Goal: Task Accomplishment & Management: Complete application form

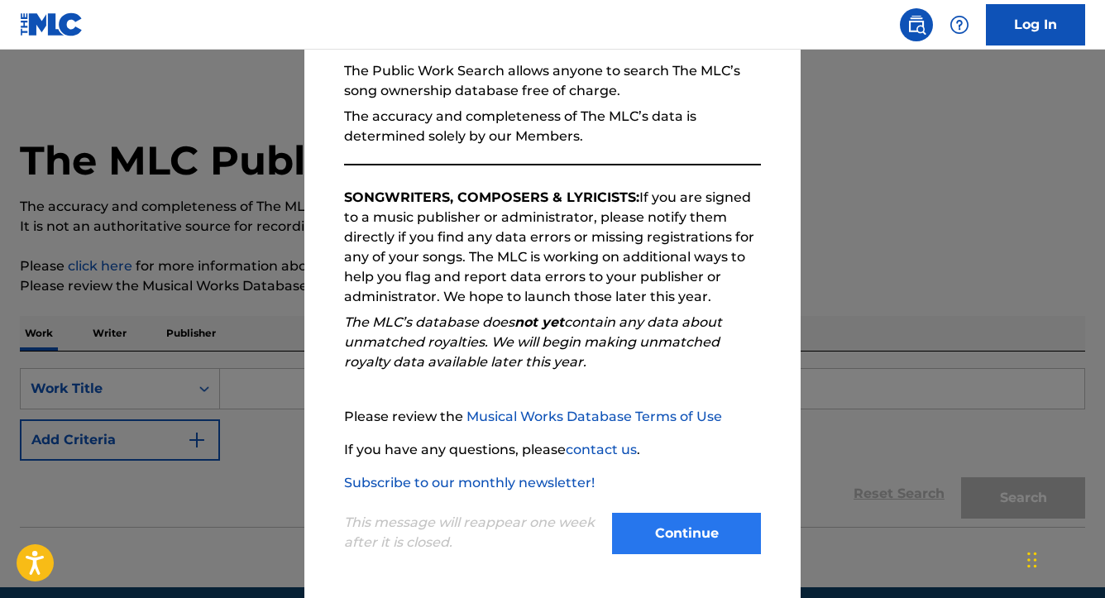
scroll to position [159, 0]
click at [663, 531] on button "Continue" at bounding box center [686, 533] width 149 height 41
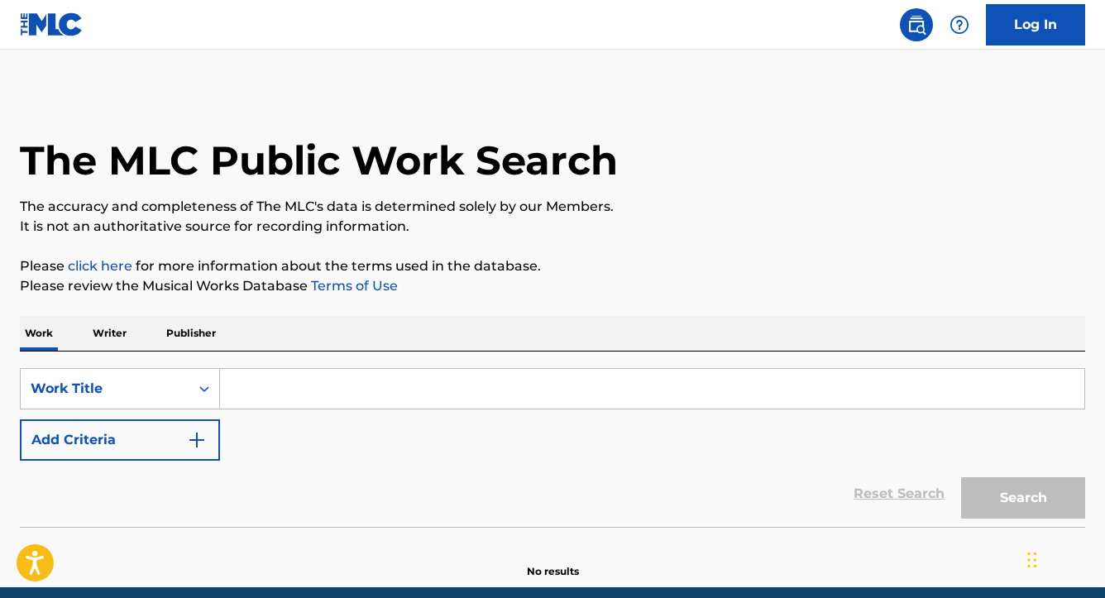
scroll to position [0, 0]
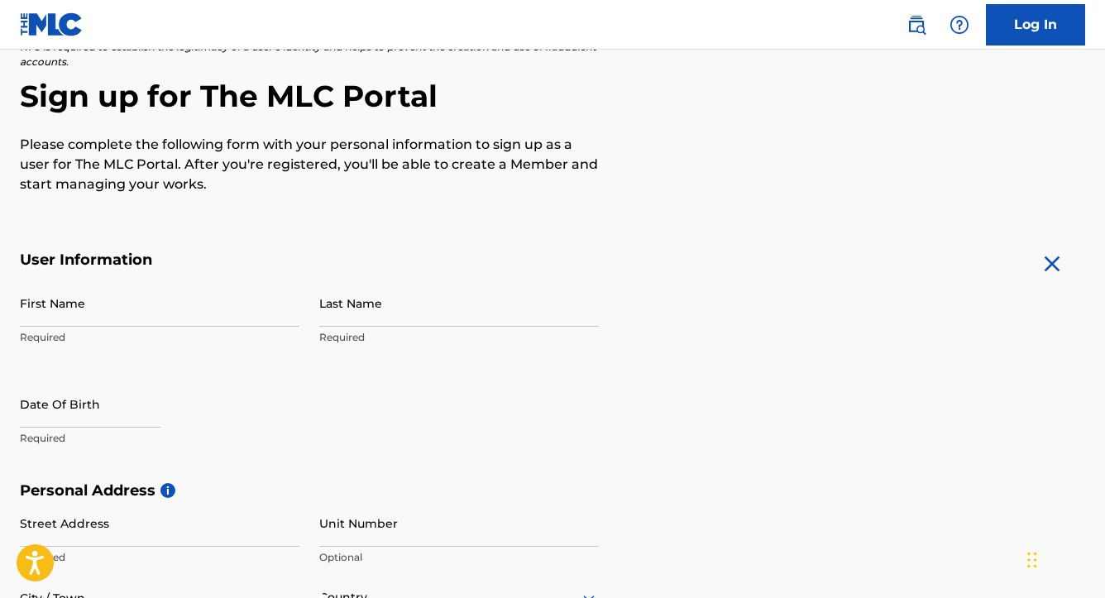
scroll to position [160, 0]
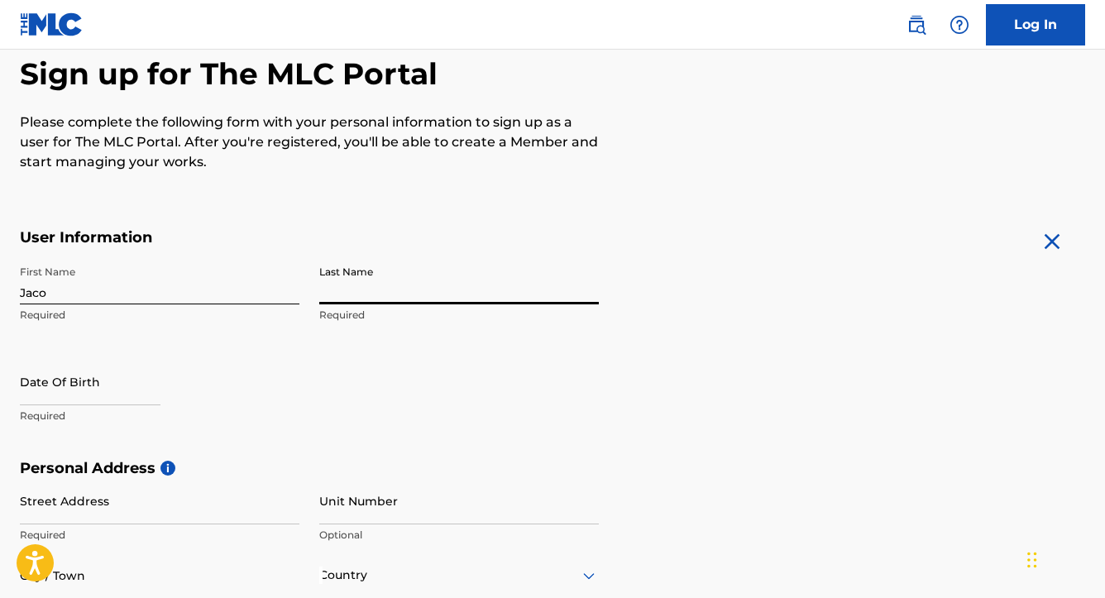
click at [122, 285] on input "Jaco" at bounding box center [160, 280] width 280 height 47
type input "[PERSON_NAME]"
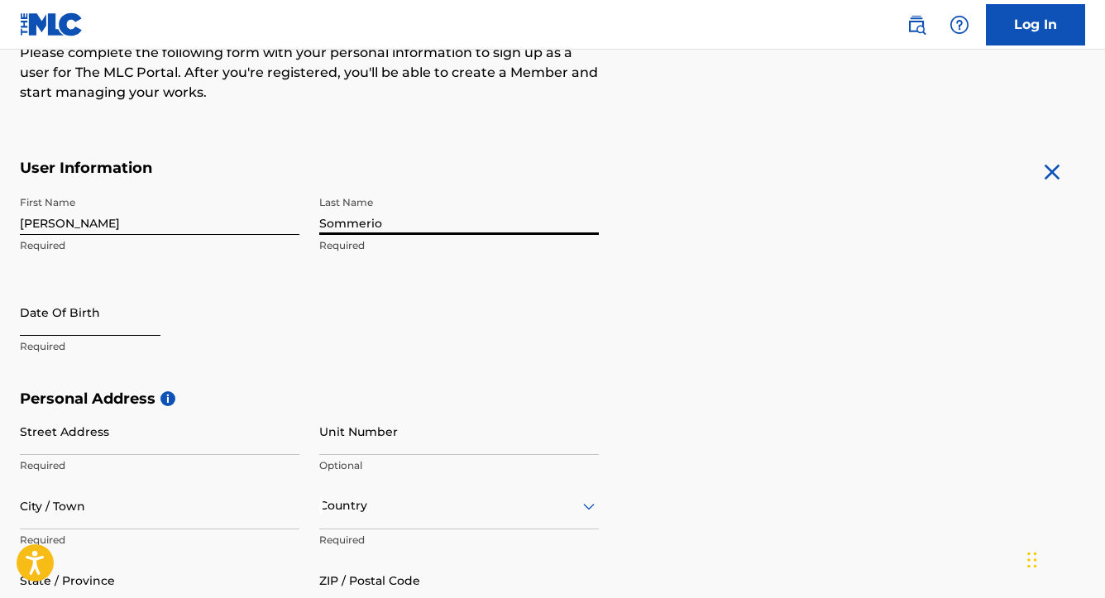
scroll to position [243, 0]
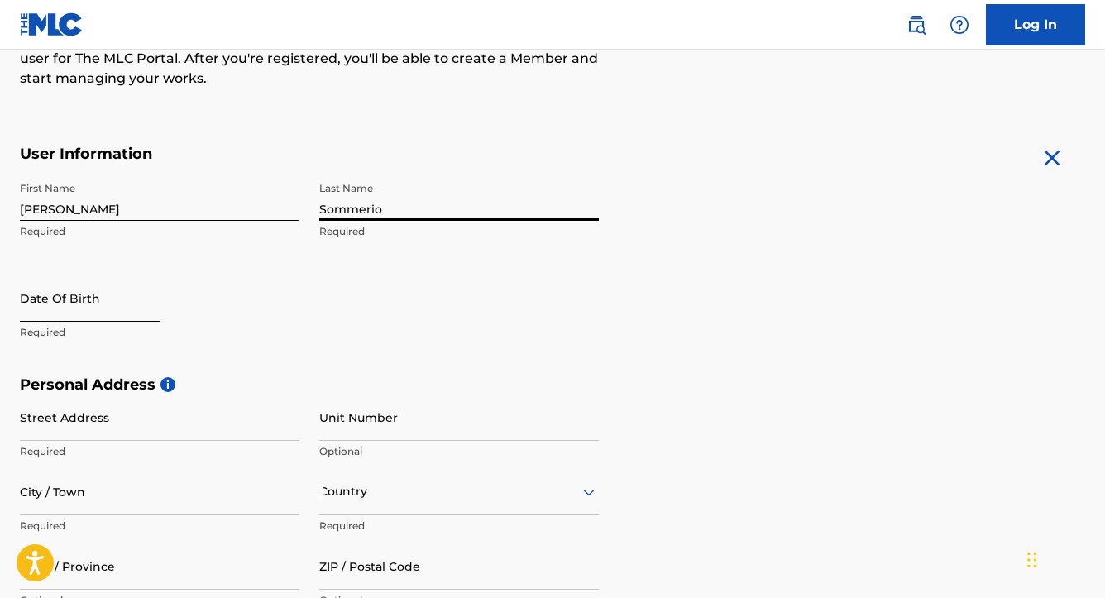
type input "Sommerio"
select select "8"
select select "2025"
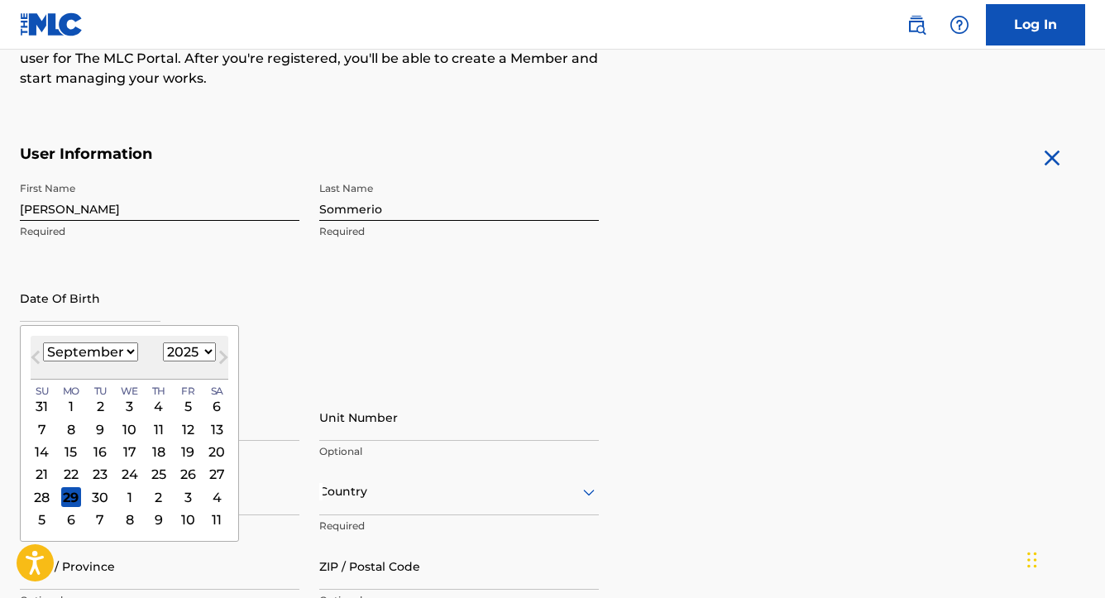
click at [74, 343] on div "January February March April May June July August September October November De…" at bounding box center [90, 353] width 95 height 20
select select "4"
click at [75, 468] on div "19" at bounding box center [71, 474] width 20 height 20
type input "May 19 2025"
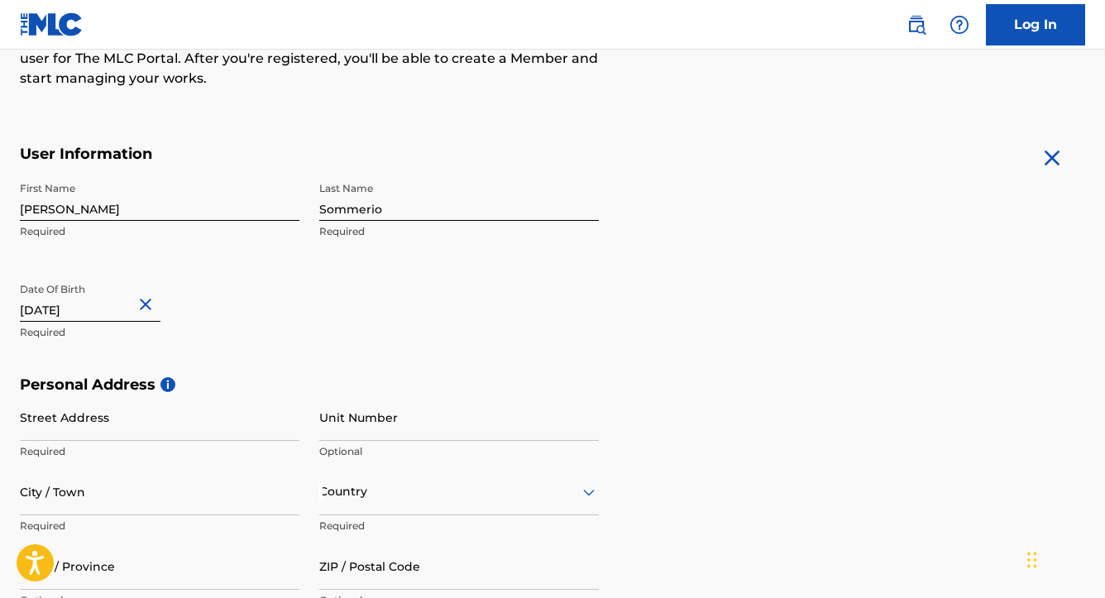
click at [120, 313] on input "May 19 2025" at bounding box center [90, 298] width 141 height 47
select select "4"
select select "2025"
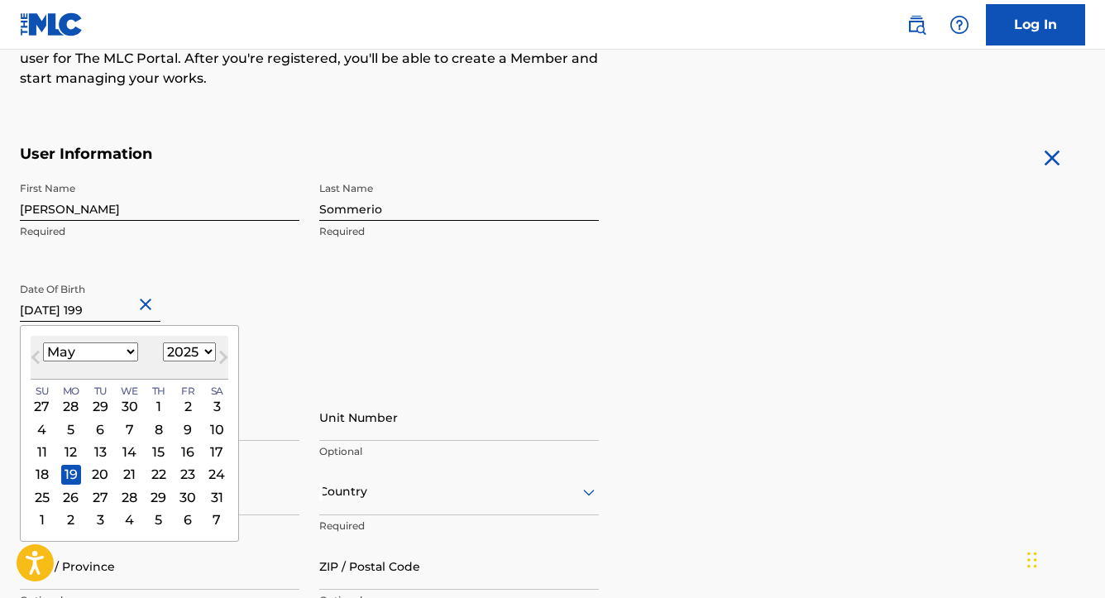
type input "[DATE]"
select select "1999"
type input "[DATE]"
click at [307, 345] on div "First Name Jacob Required Last Name Sommerio Required Date Of Birth May 19 1999…" at bounding box center [309, 275] width 579 height 202
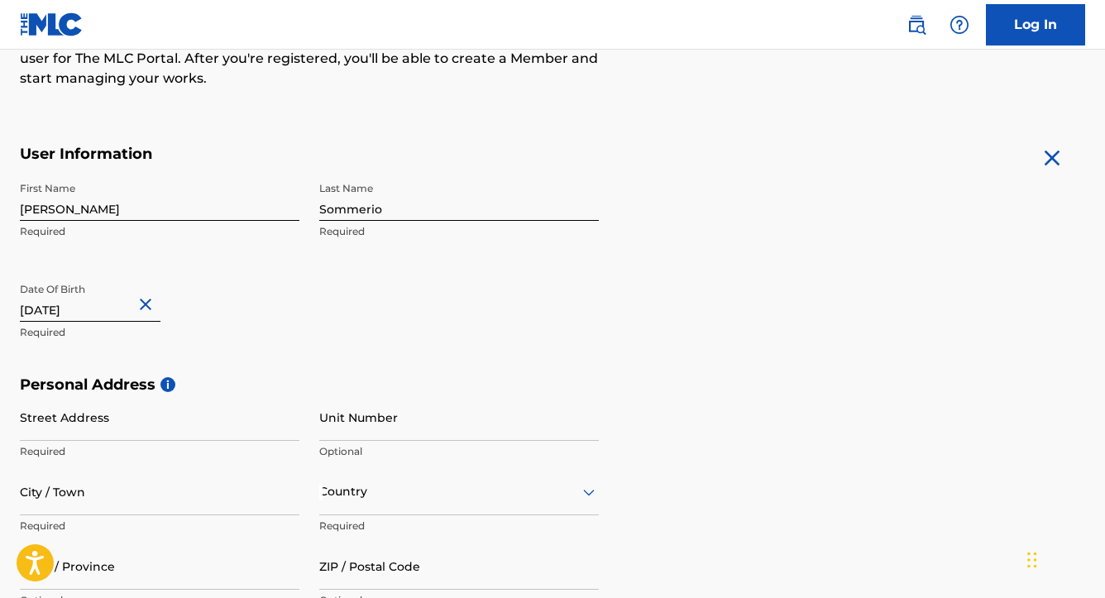
scroll to position [302, 0]
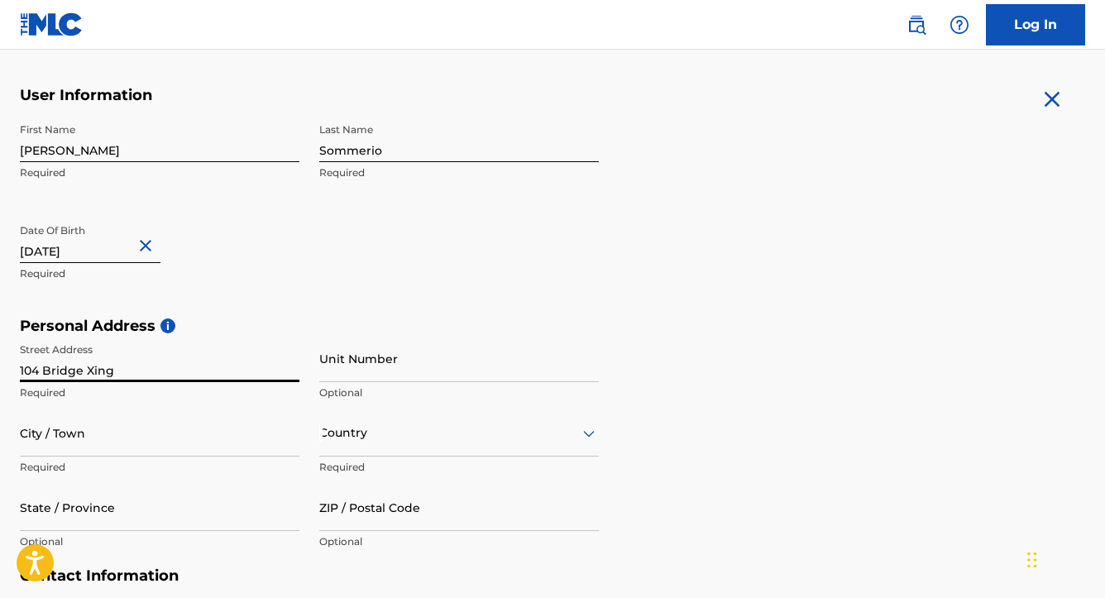
type input "104 Bridge Xing"
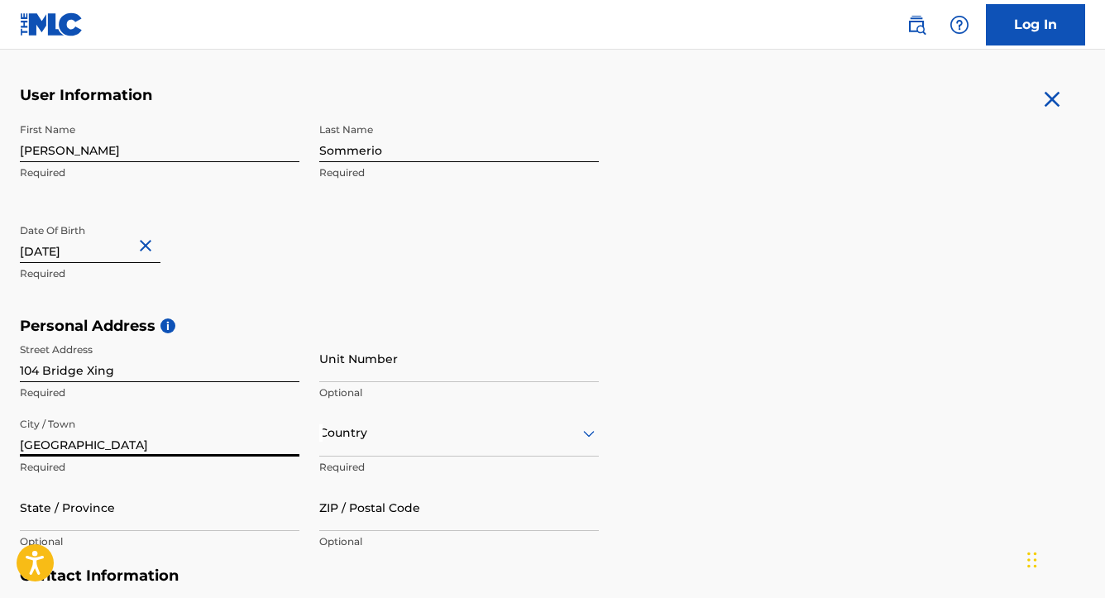
type input "[GEOGRAPHIC_DATA]"
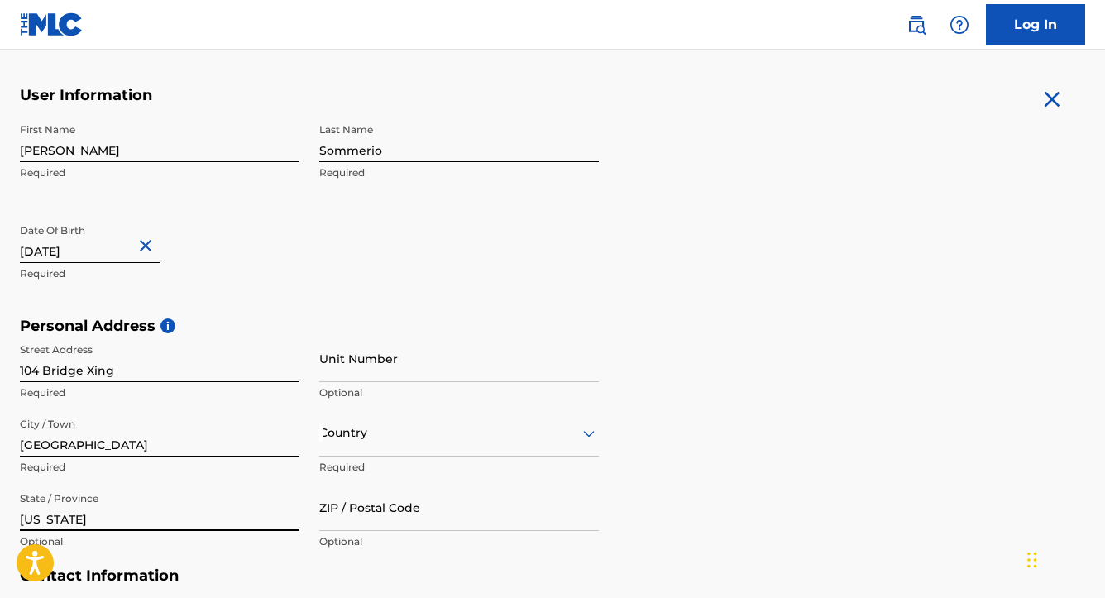
type input "[US_STATE]"
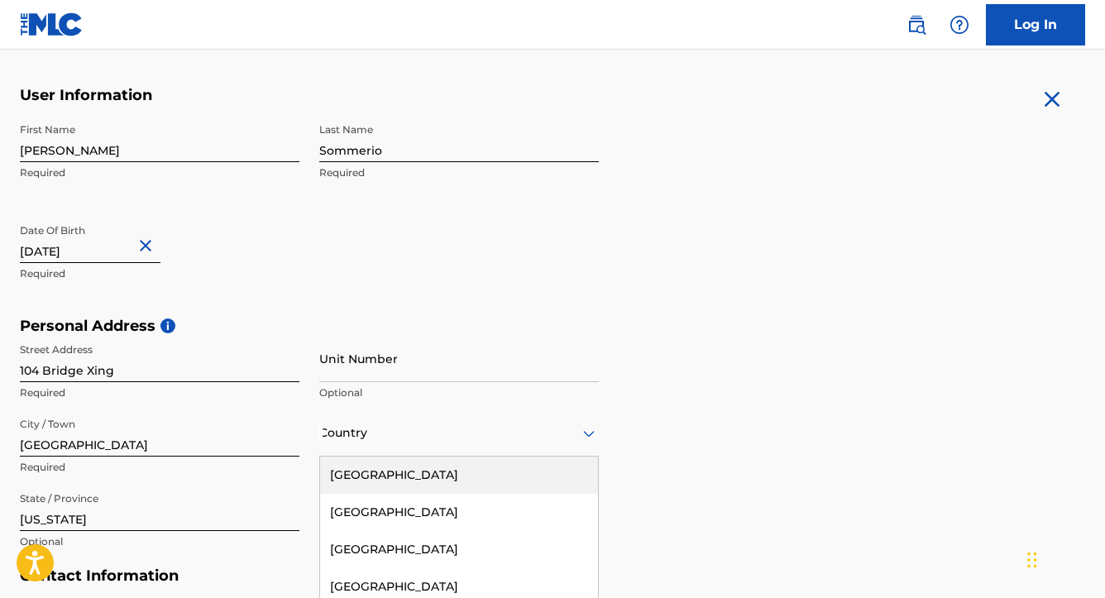
click at [381, 434] on div "United States, 1 of 223. 223 results available. Use Up and Down to choose optio…" at bounding box center [459, 433] width 280 height 47
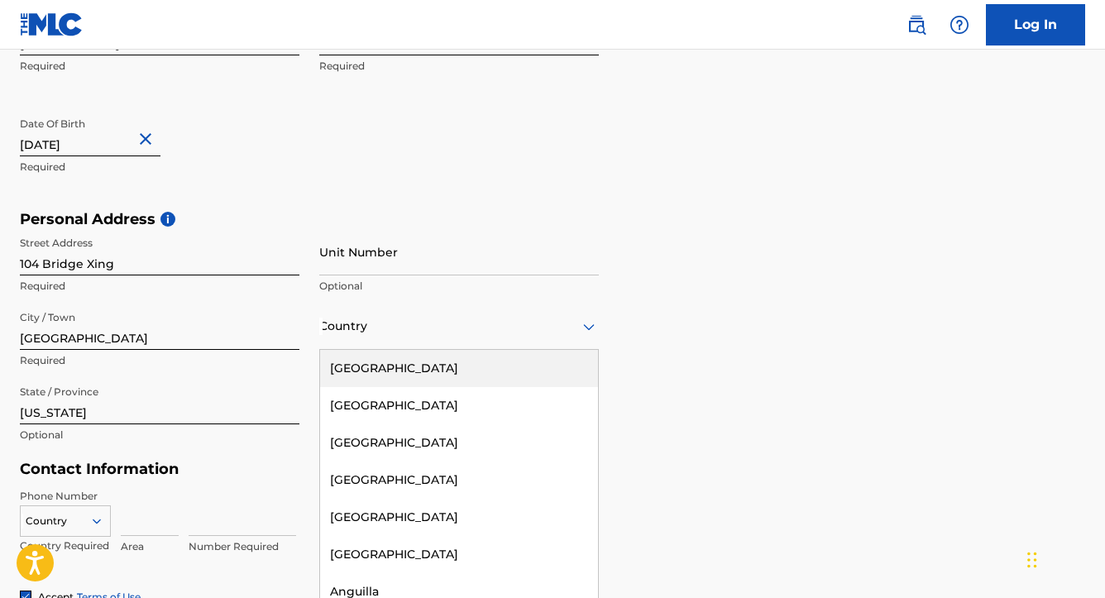
click at [438, 379] on div "[GEOGRAPHIC_DATA]" at bounding box center [459, 368] width 278 height 37
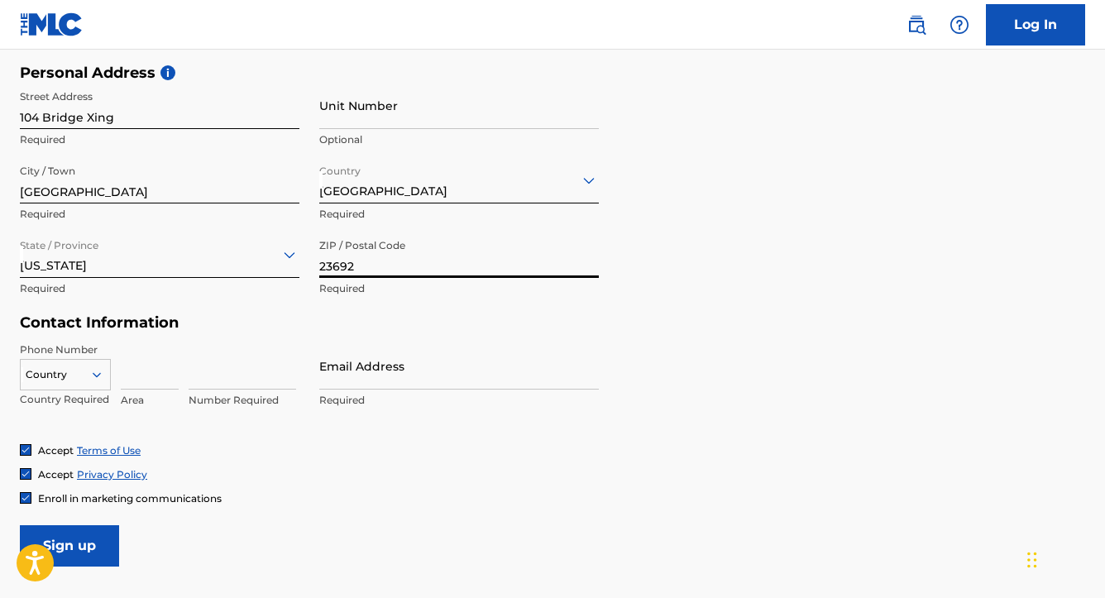
scroll to position [556, 0]
type input "23692"
click at [148, 371] on input at bounding box center [150, 365] width 58 height 47
type input "434"
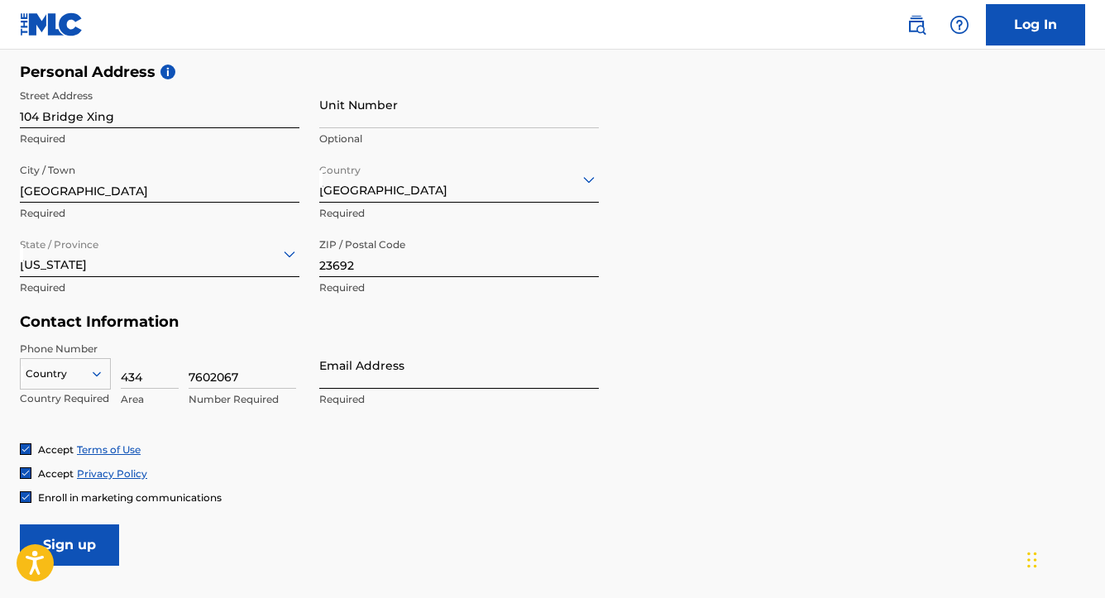
type input "7602067"
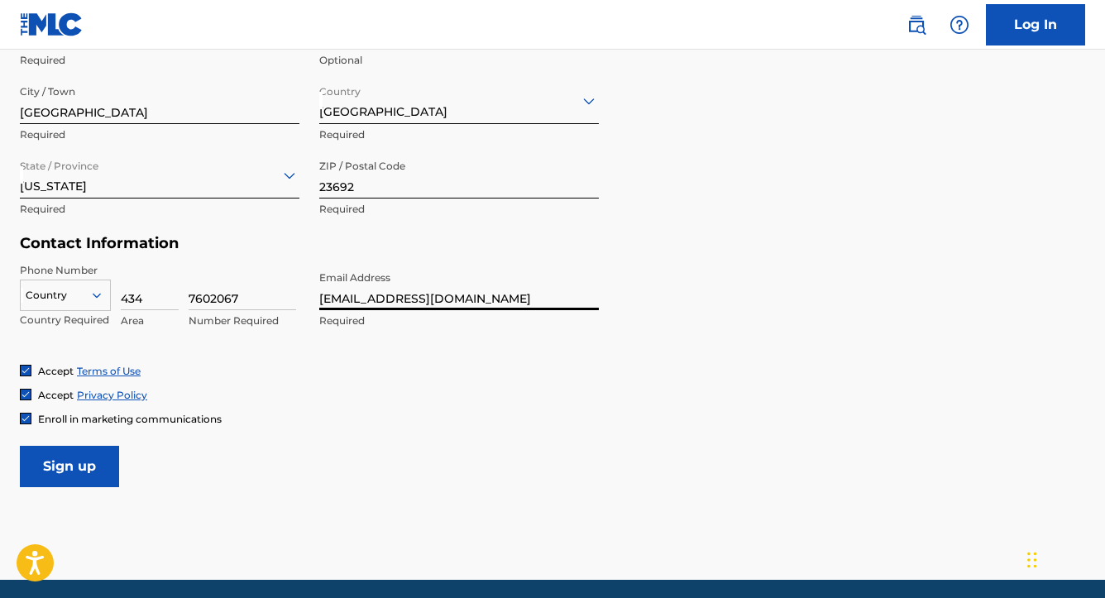
scroll to position [638, 0]
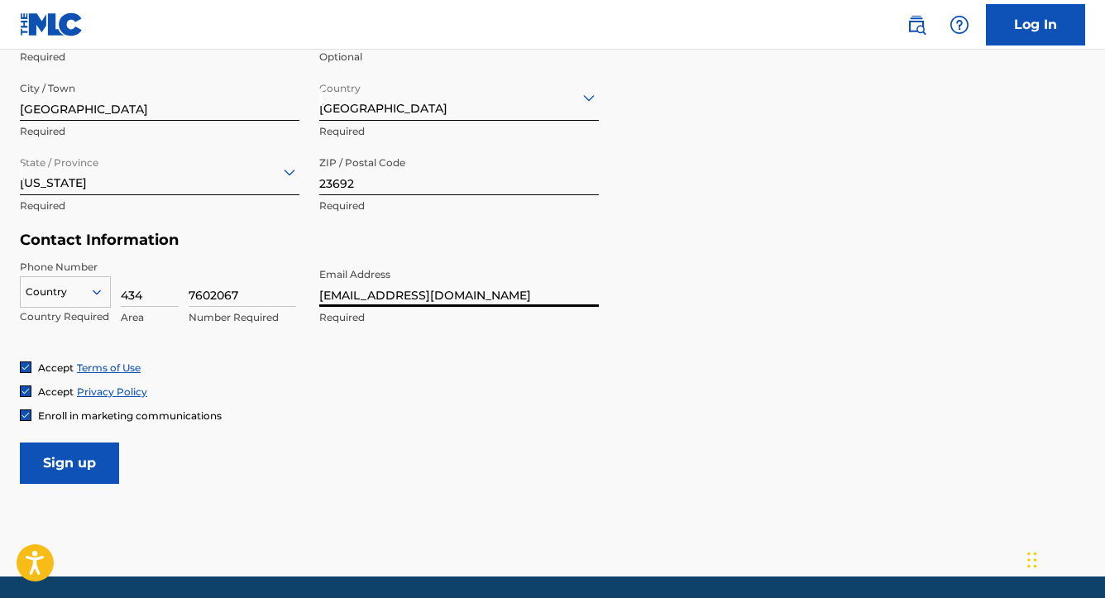
type input "[EMAIL_ADDRESS][DOMAIN_NAME]"
click at [170, 415] on span "Enroll in marketing communications" at bounding box center [130, 416] width 184 height 12
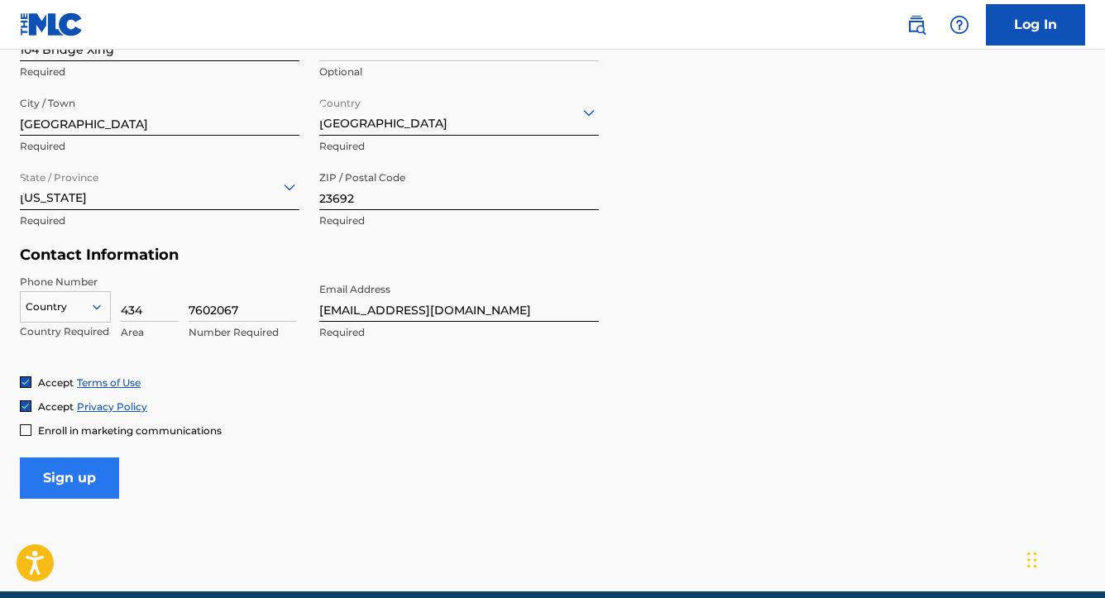
click at [81, 475] on input "Sign up" at bounding box center [69, 478] width 99 height 41
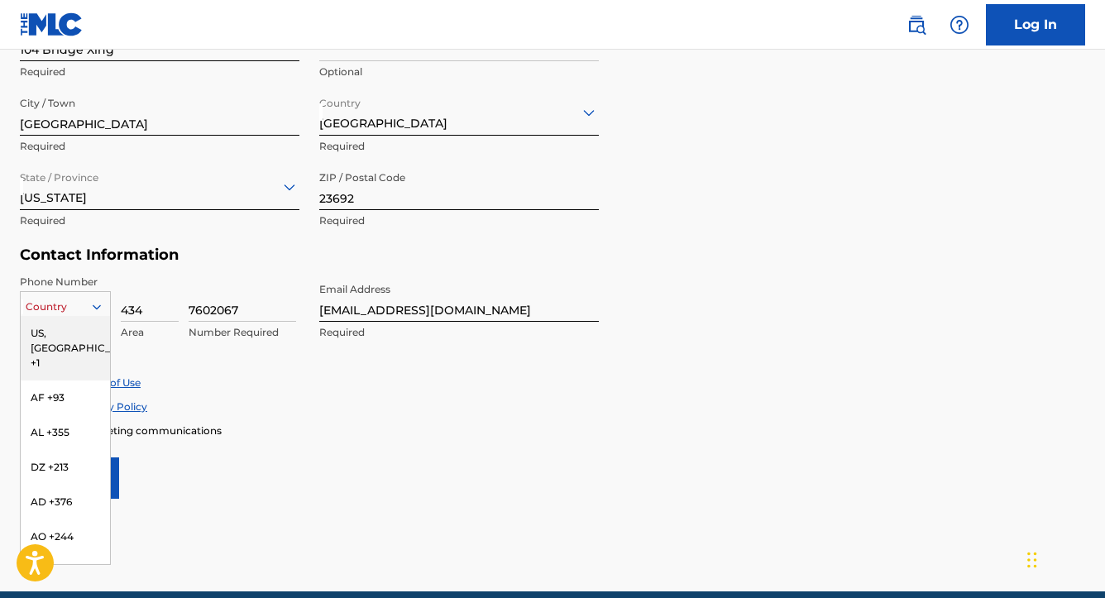
click at [63, 304] on div at bounding box center [65, 307] width 89 height 18
click at [79, 331] on div "US, [GEOGRAPHIC_DATA] +1" at bounding box center [65, 348] width 89 height 65
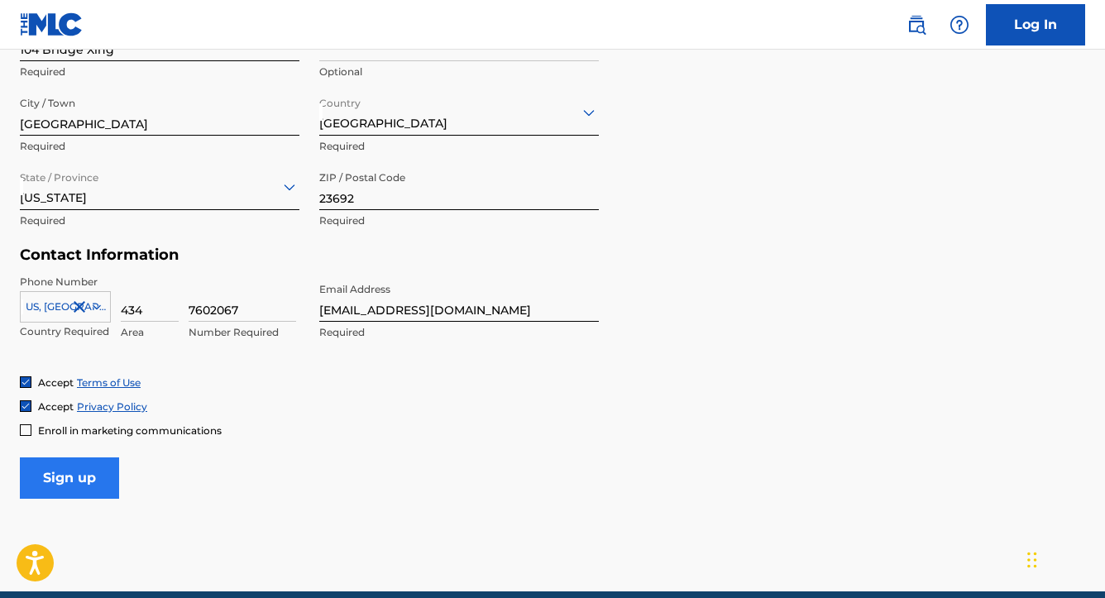
click at [91, 482] on input "Sign up" at bounding box center [69, 478] width 99 height 41
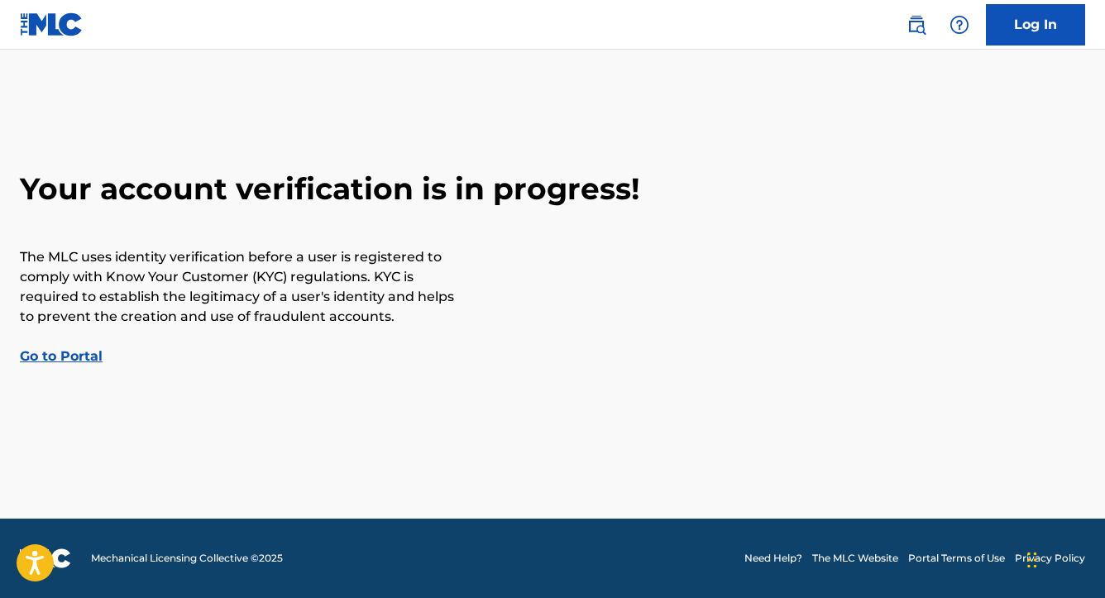
click at [79, 352] on link "Go to Portal" at bounding box center [61, 356] width 83 height 16
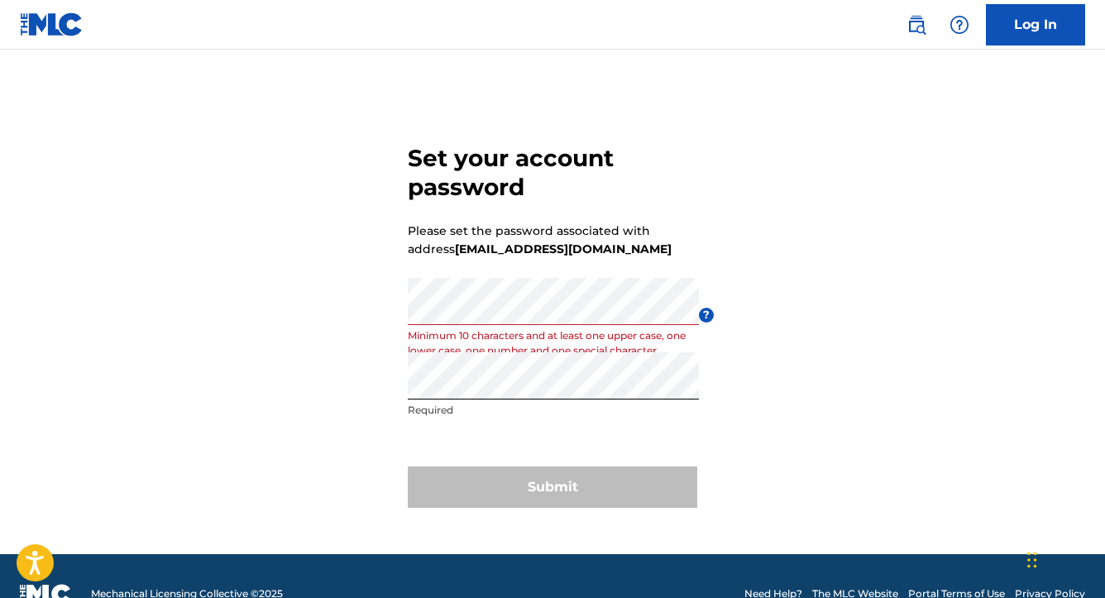
click at [779, 400] on div "Set your account password Please set the password associated with address [EMAI…" at bounding box center [552, 322] width 1105 height 463
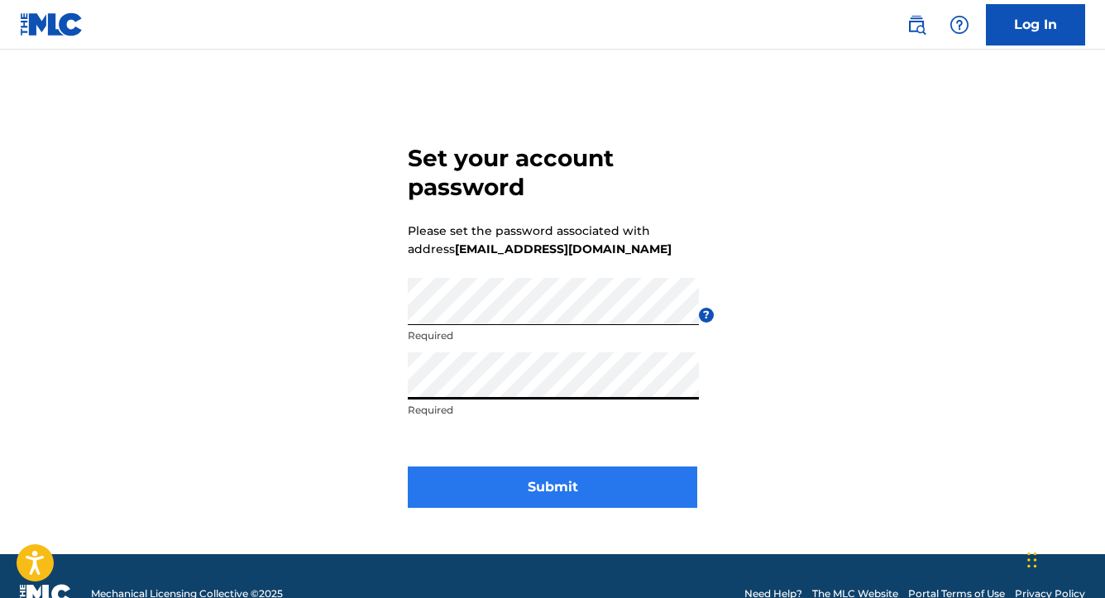
click at [551, 482] on button "Submit" at bounding box center [553, 487] width 290 height 41
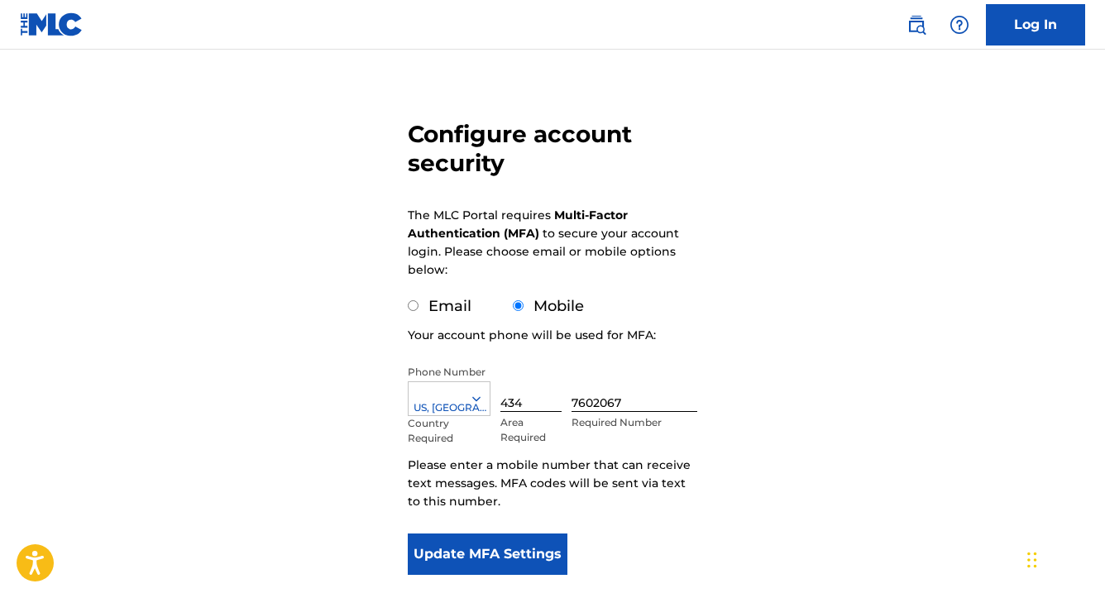
scroll to position [122, 0]
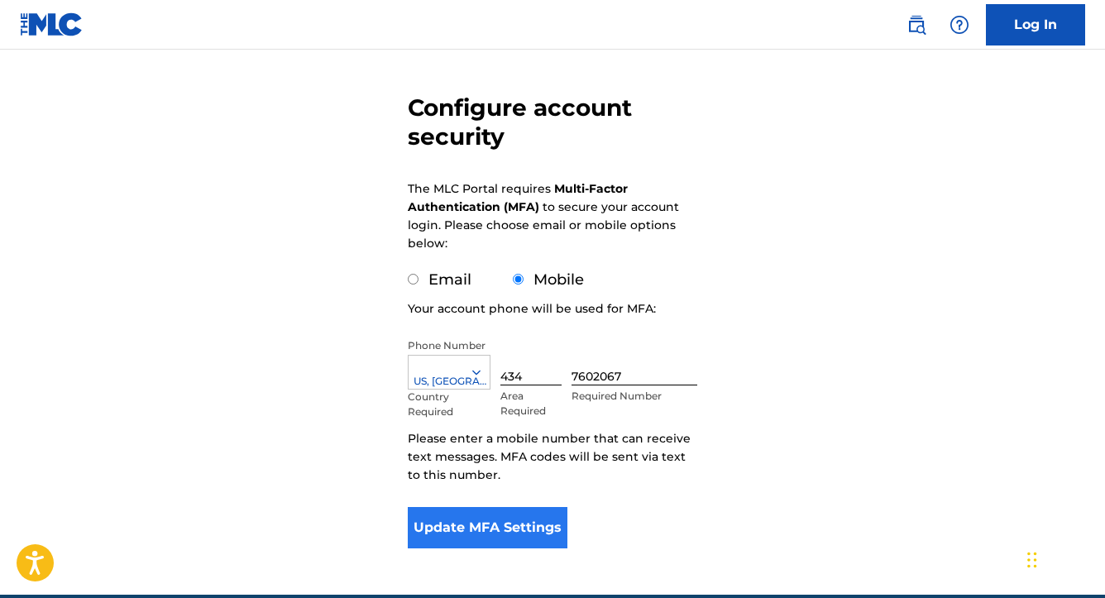
click at [532, 524] on button "Update MFA Settings" at bounding box center [488, 527] width 160 height 41
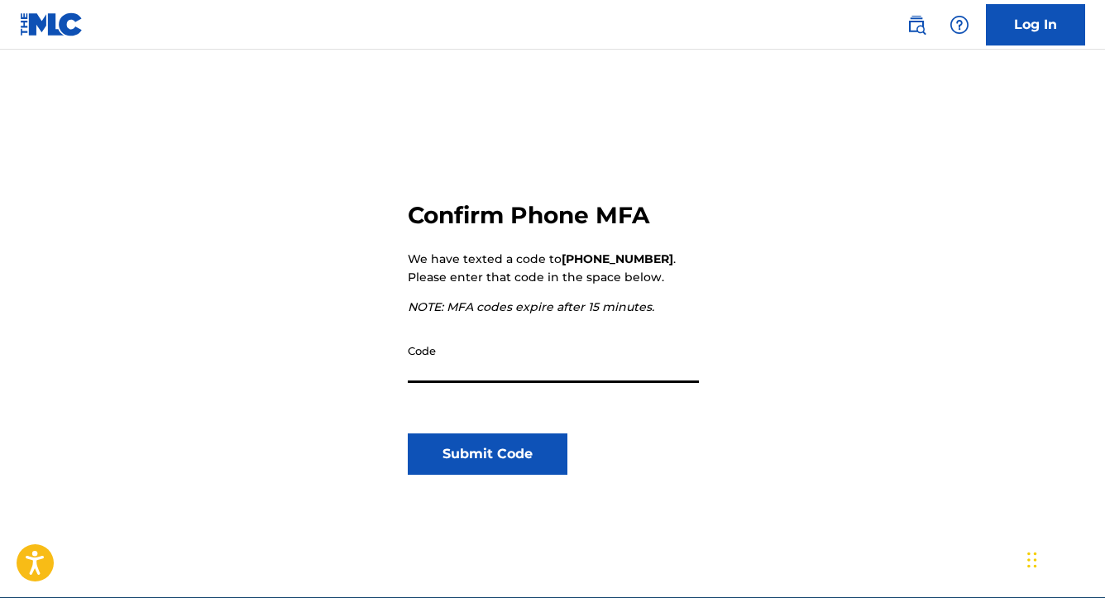
scroll to position [93, 0]
type input "387308"
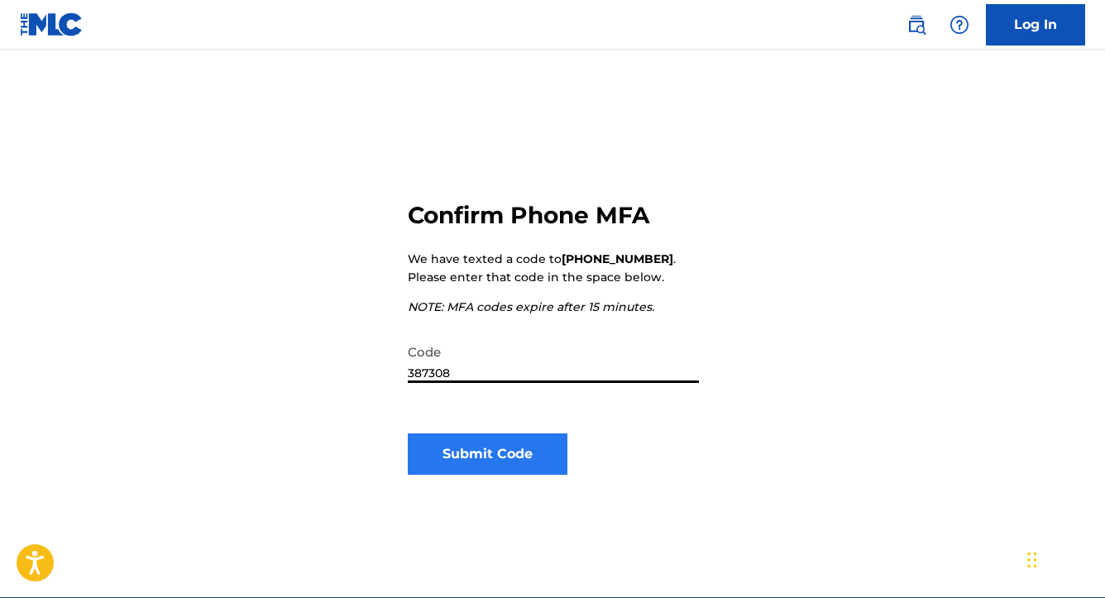
click at [542, 437] on button "Submit Code" at bounding box center [488, 454] width 160 height 41
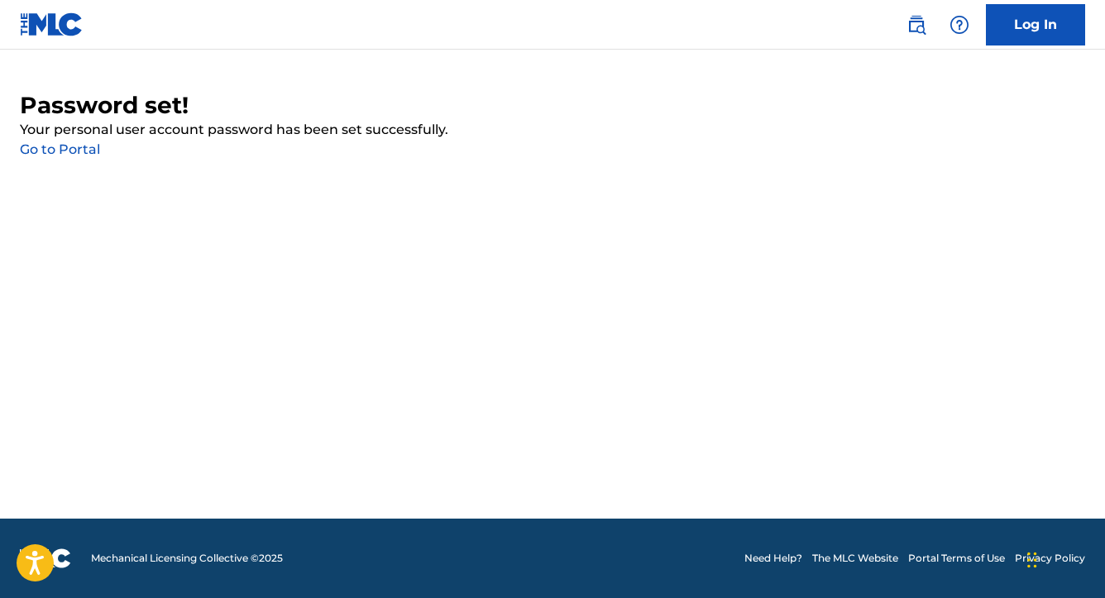
click at [86, 153] on link "Go to Portal" at bounding box center [60, 149] width 80 height 16
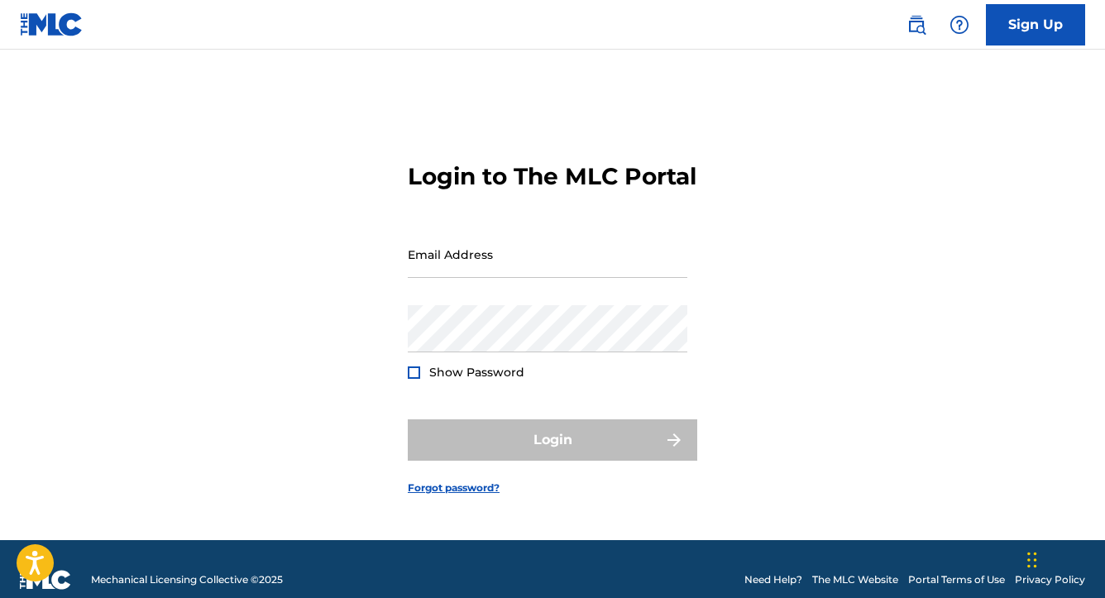
click at [515, 301] on div "Email Address" at bounding box center [548, 268] width 280 height 74
type input "[EMAIL_ADDRESS][DOMAIN_NAME]"
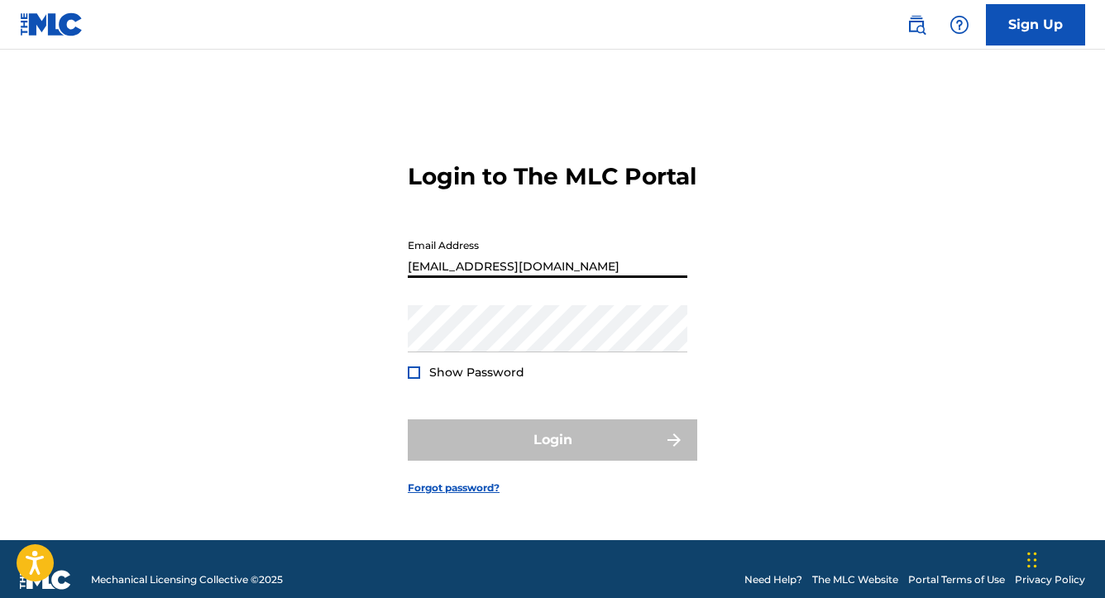
click at [553, 454] on button "Login" at bounding box center [553, 439] width 290 height 41
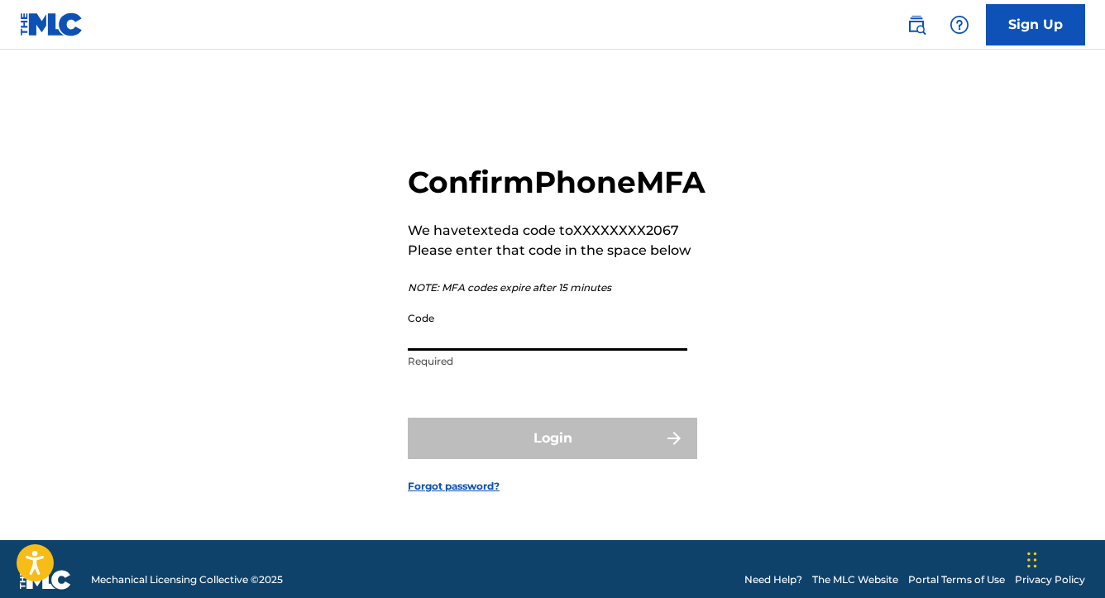
click at [444, 342] on input "Code" at bounding box center [548, 327] width 280 height 47
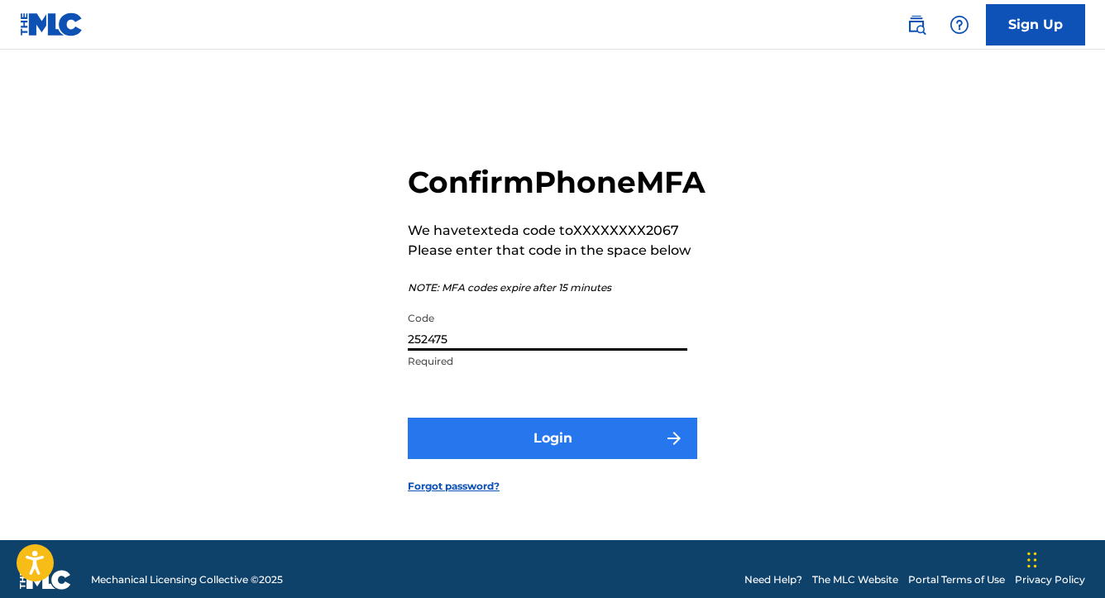
type input "252475"
click at [539, 450] on button "Login" at bounding box center [553, 438] width 290 height 41
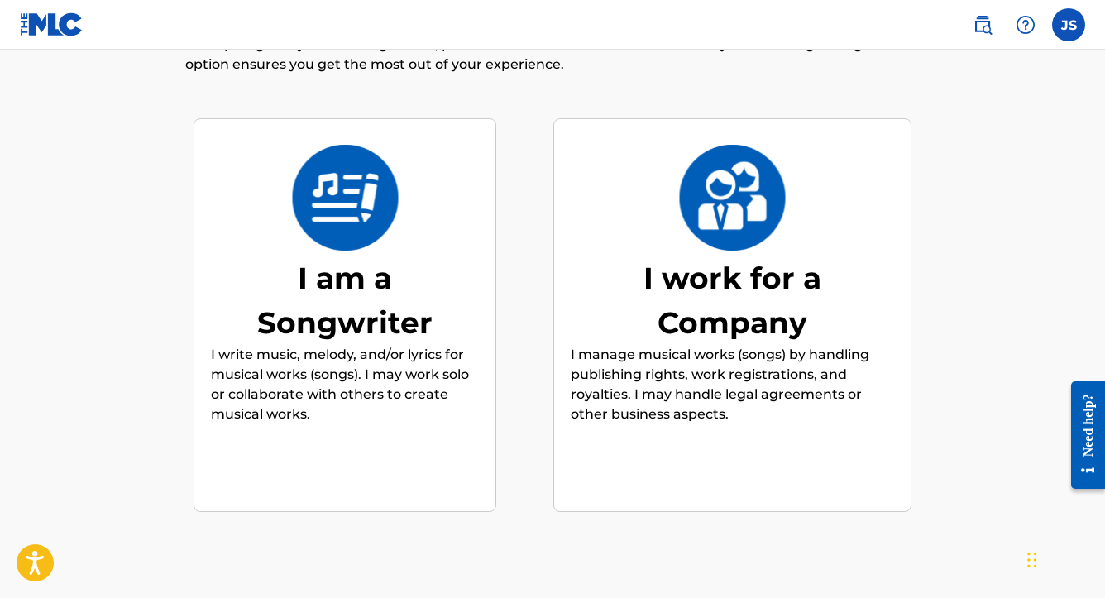
click at [414, 414] on p "I write music, melody, and/or lyrics for musical works (songs). I may work solo…" at bounding box center [345, 384] width 268 height 79
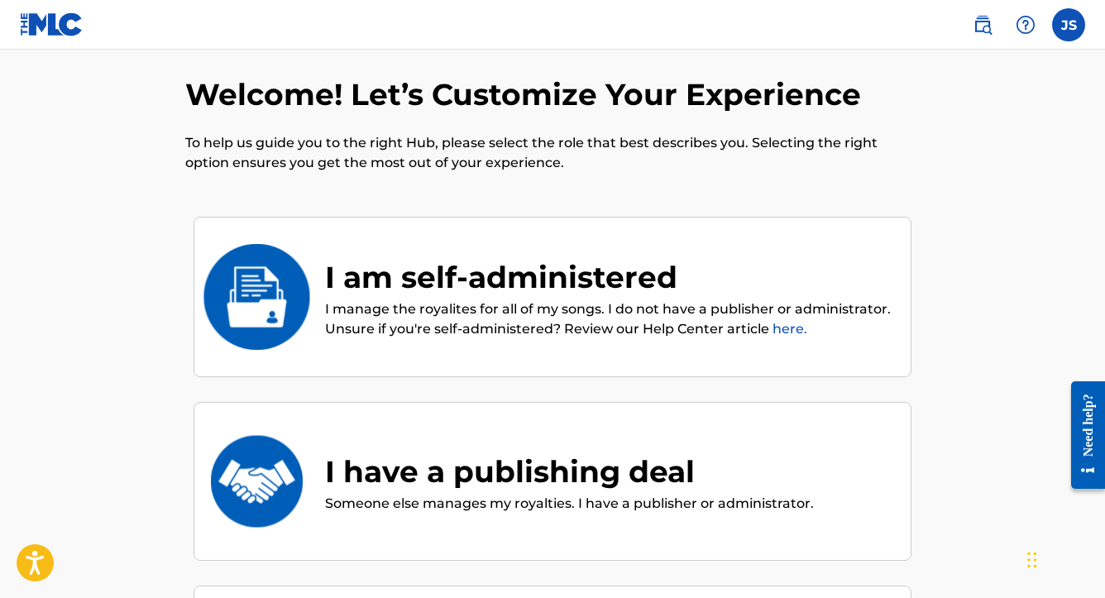
scroll to position [12, 0]
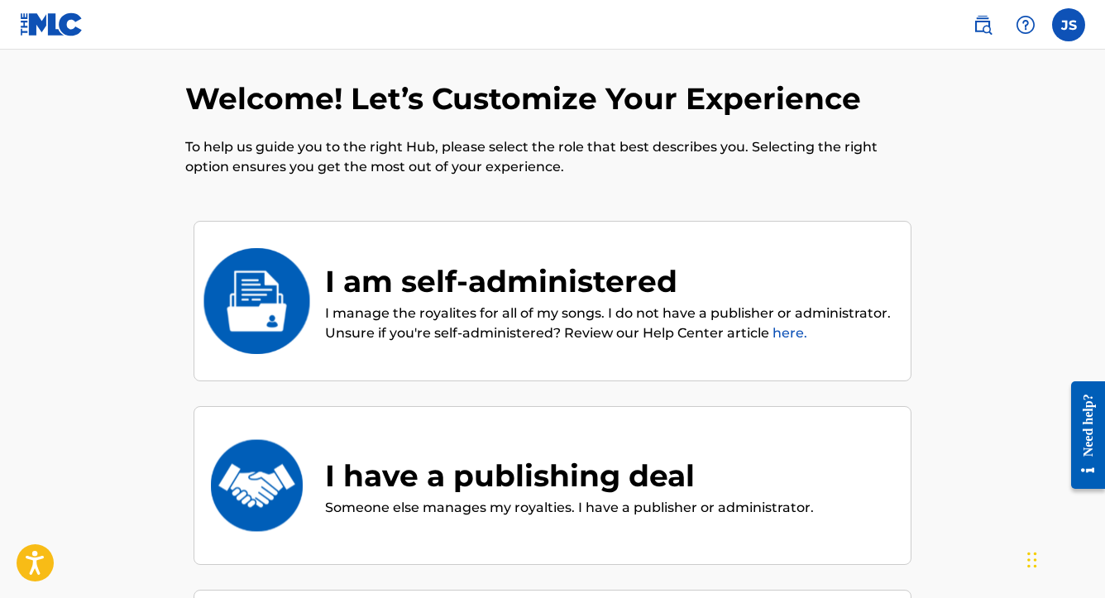
click at [611, 331] on p "I manage the royalites for all of my songs. I do not have a publisher or admini…" at bounding box center [609, 324] width 569 height 40
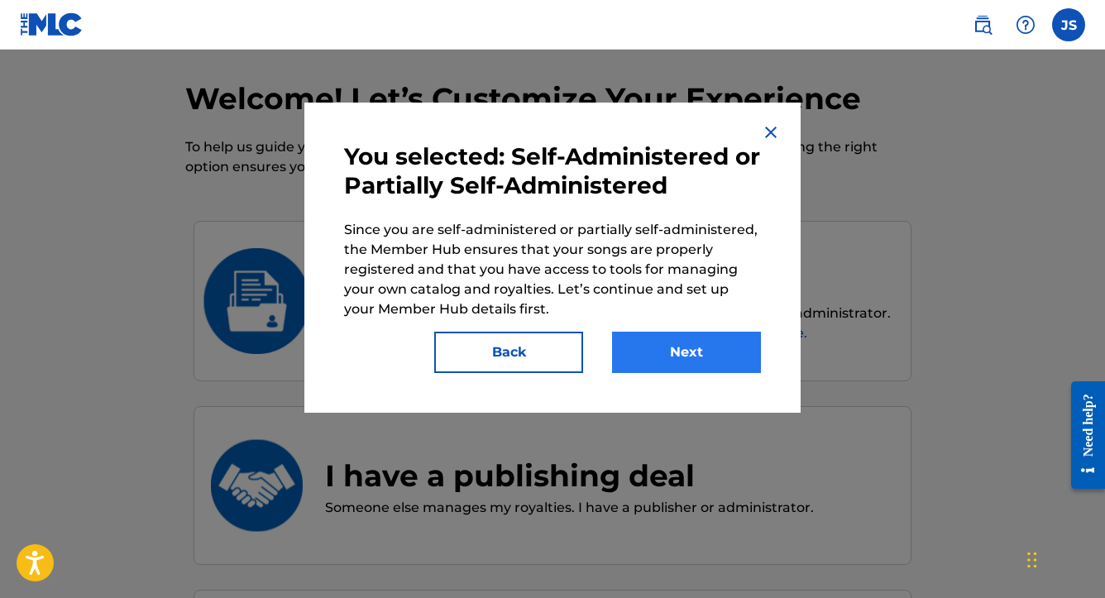
click at [672, 362] on button "Next" at bounding box center [686, 352] width 149 height 41
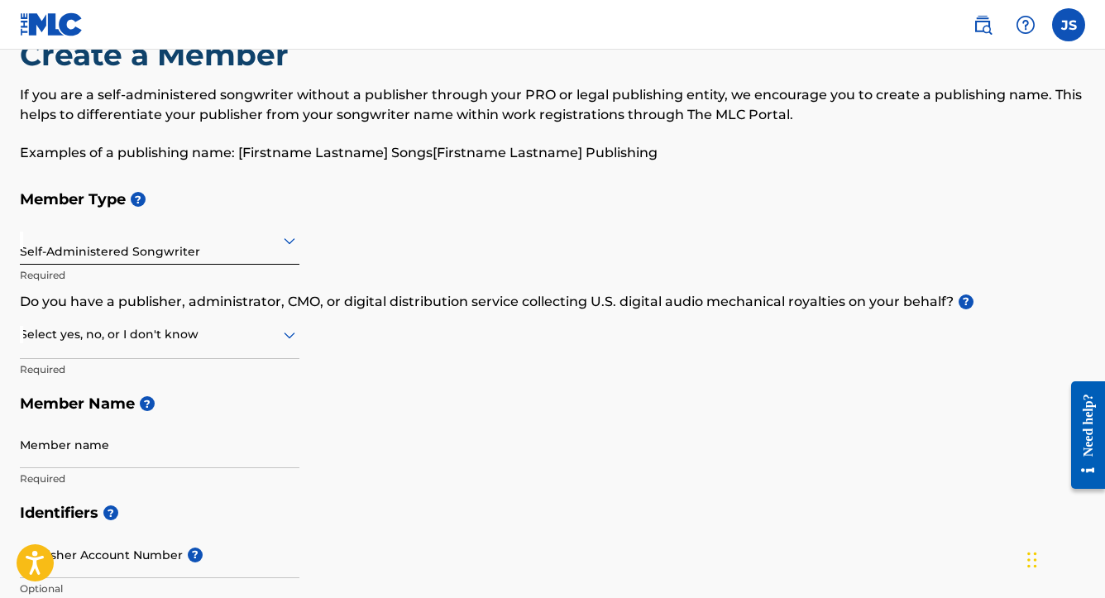
scroll to position [55, 0]
click at [226, 338] on div at bounding box center [160, 334] width 280 height 21
click at [196, 451] on div "I don't know" at bounding box center [160, 452] width 278 height 37
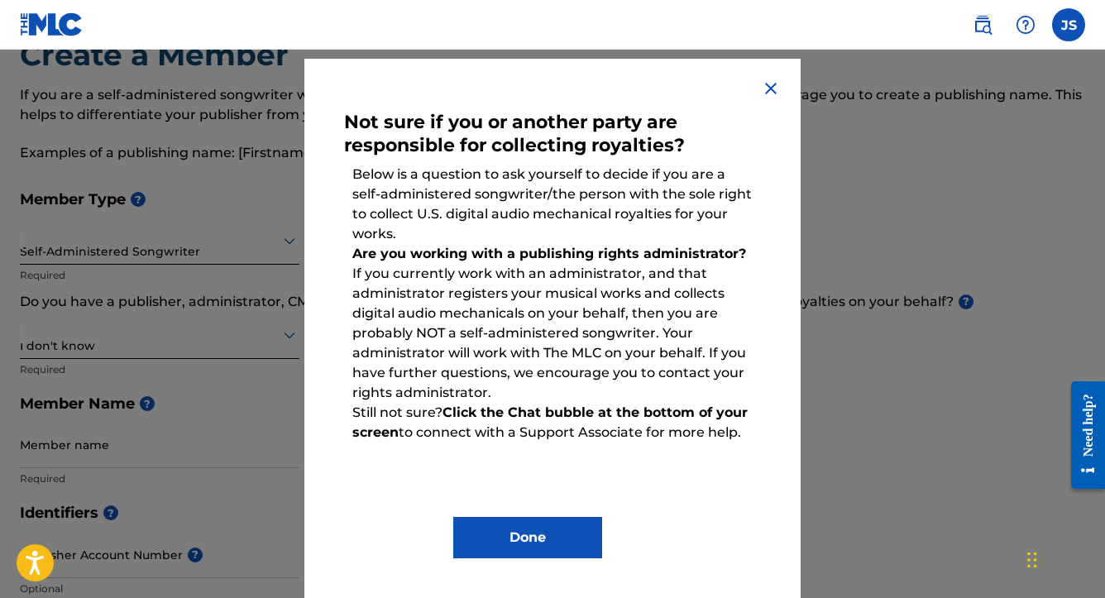
scroll to position [43, 0]
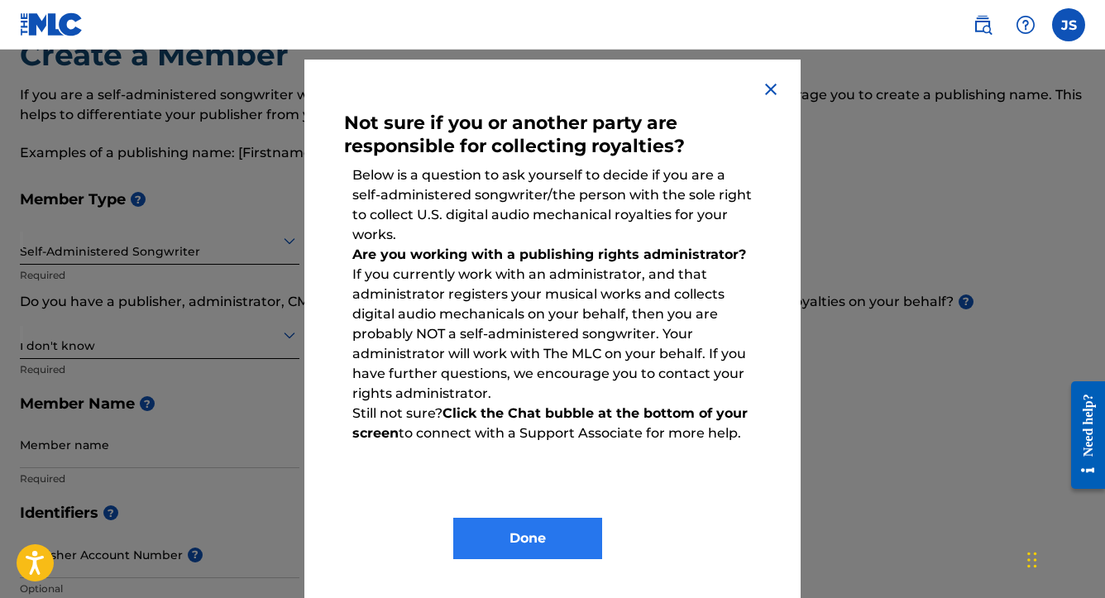
click at [515, 525] on button "Done" at bounding box center [527, 538] width 149 height 41
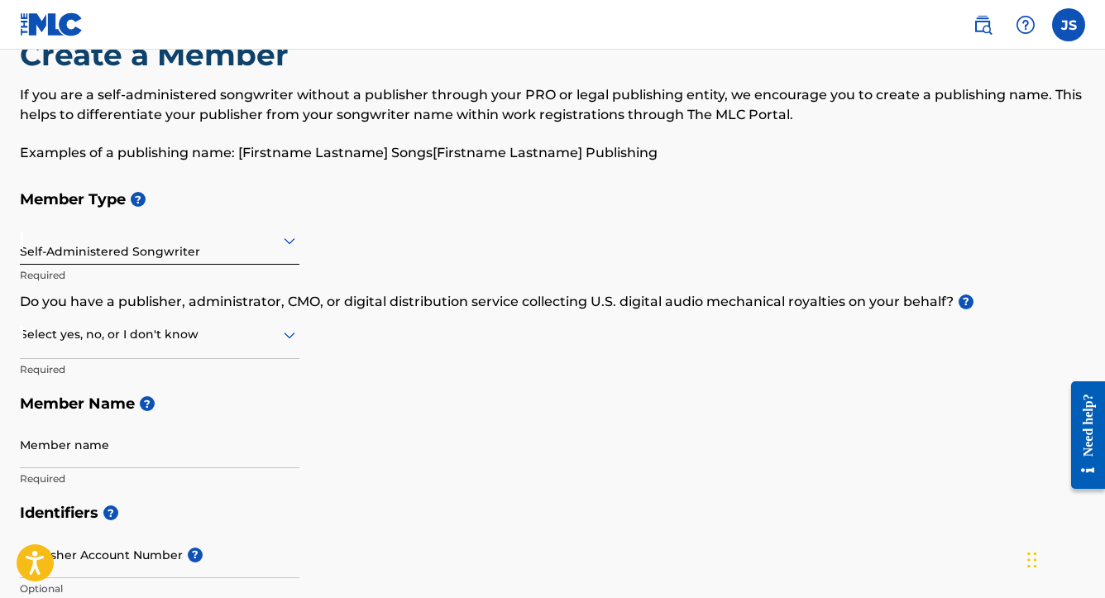
click at [221, 343] on div at bounding box center [160, 334] width 280 height 21
click at [144, 420] on div "No" at bounding box center [160, 414] width 278 height 37
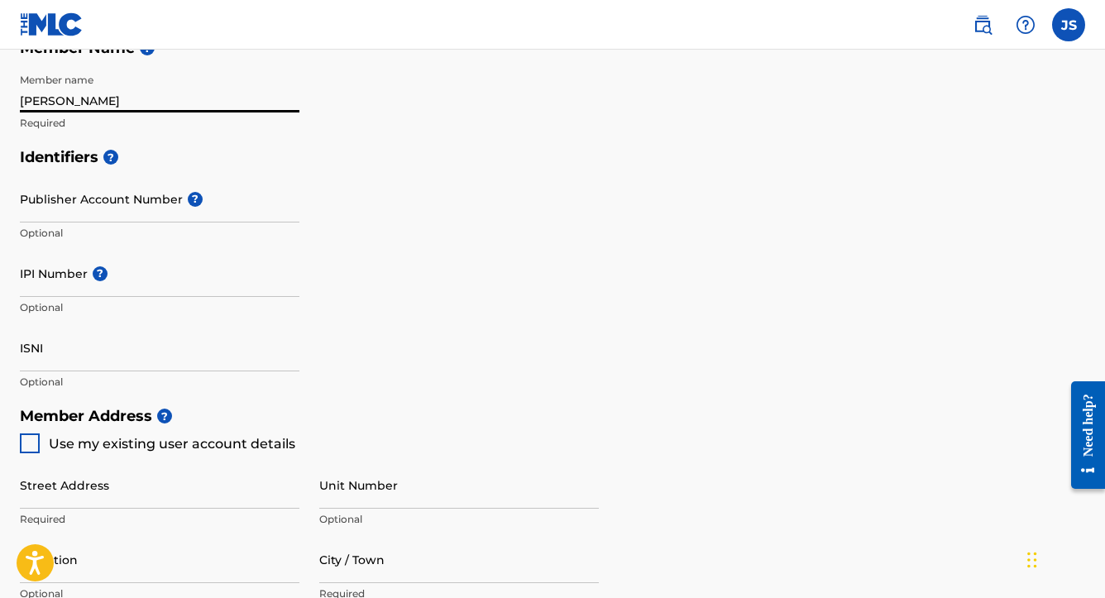
scroll to position [450, 0]
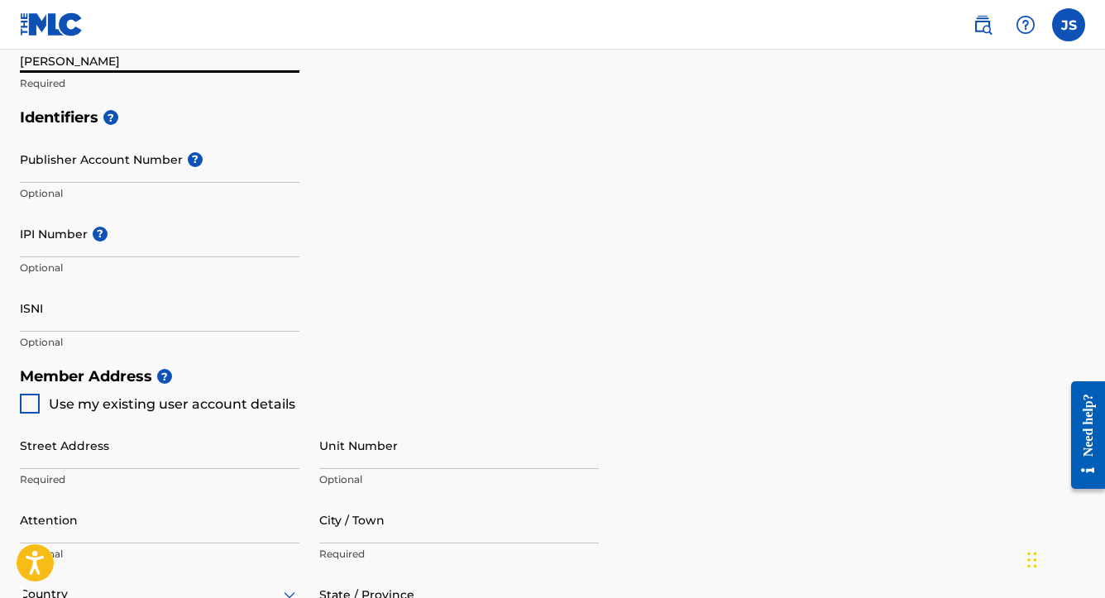
type input "[PERSON_NAME]"
click at [28, 398] on div at bounding box center [30, 404] width 20 height 20
type input "104 Bridge Xing"
type input "[GEOGRAPHIC_DATA]"
type input "23692"
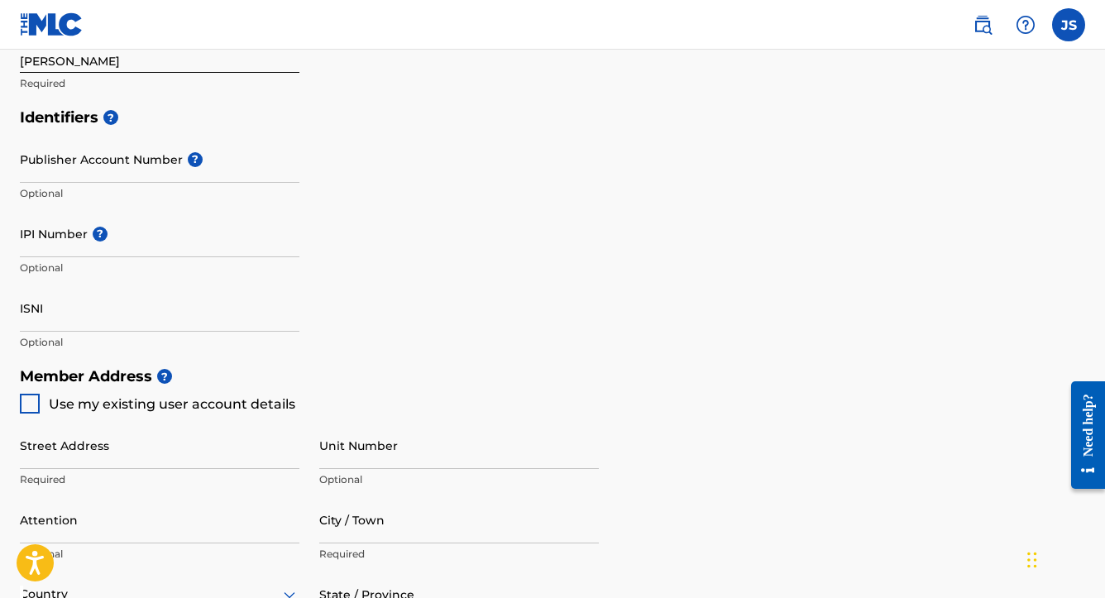
type input "434"
type input "7602067"
type input "[EMAIL_ADDRESS][DOMAIN_NAME]"
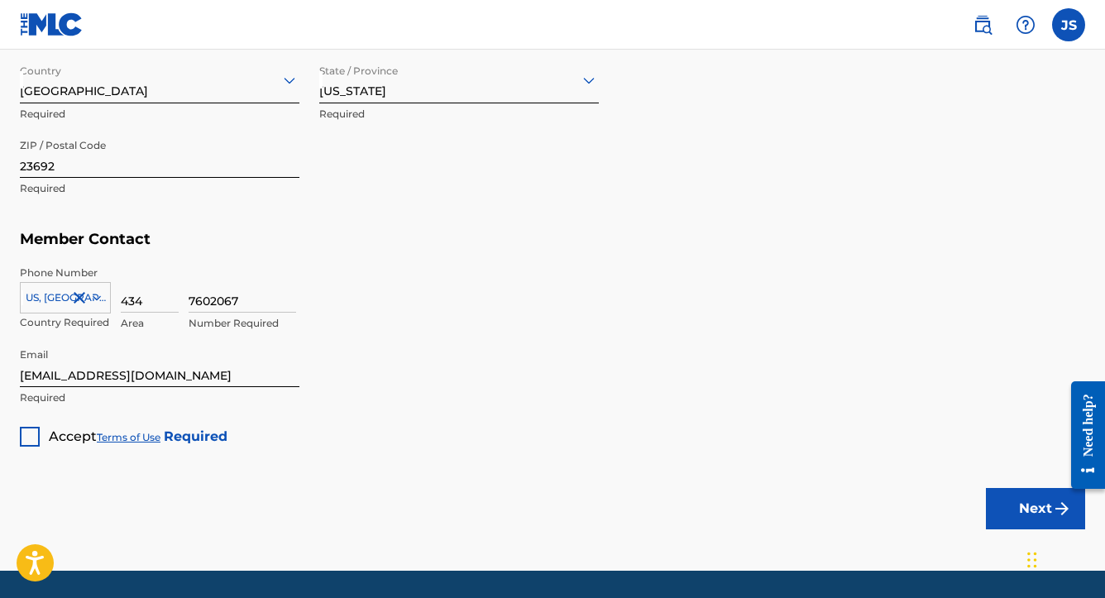
scroll to position [966, 0]
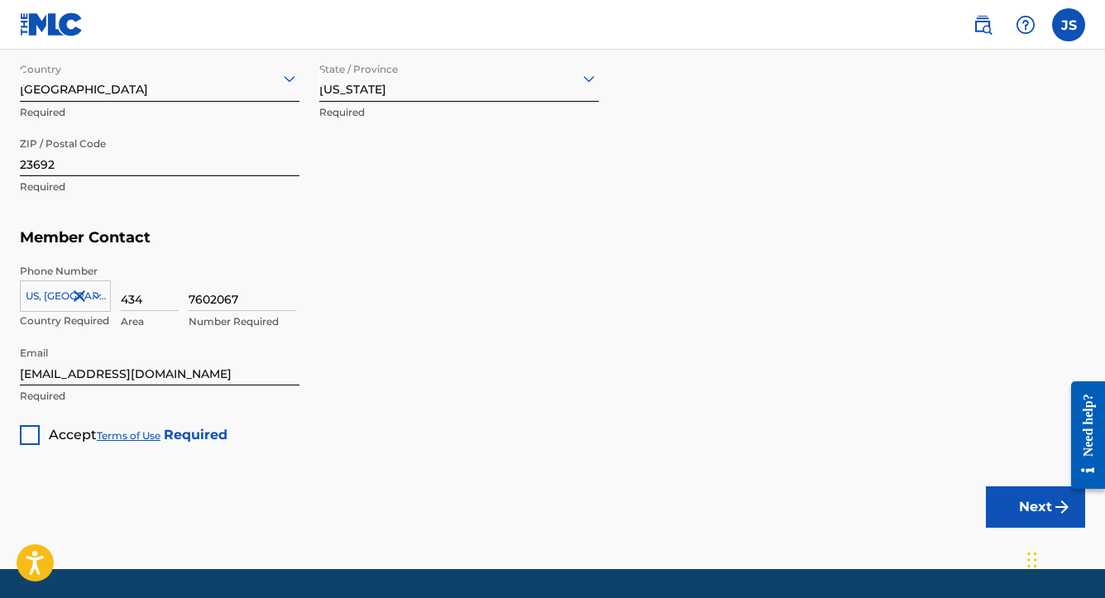
click at [28, 428] on div at bounding box center [30, 435] width 20 height 20
click at [1016, 503] on button "Next" at bounding box center [1035, 506] width 99 height 41
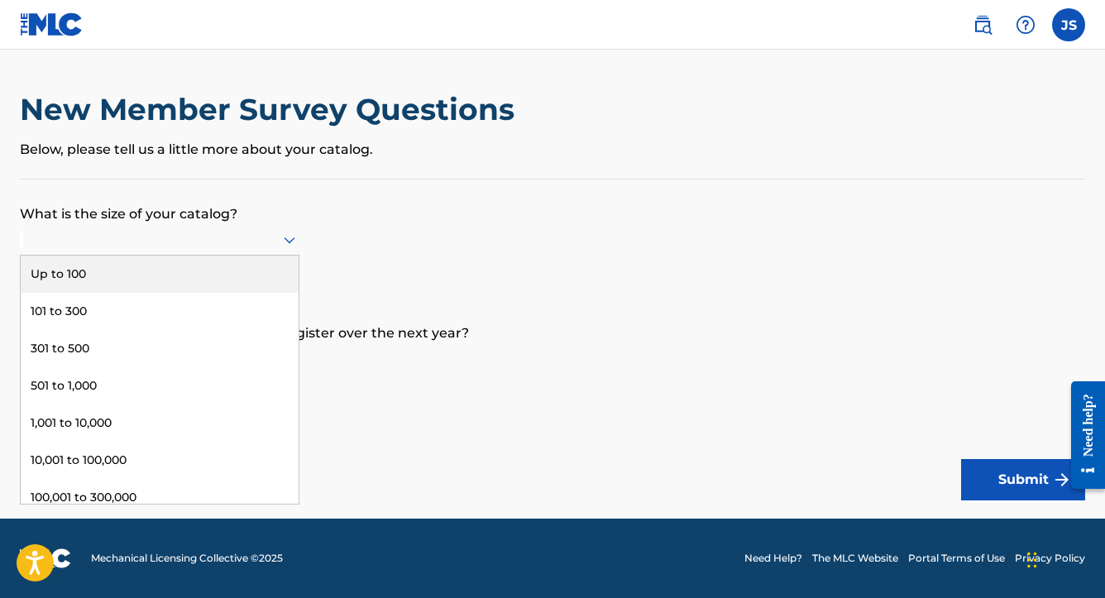
click at [248, 242] on div at bounding box center [160, 239] width 280 height 21
click at [189, 291] on div "Up to 100" at bounding box center [160, 274] width 278 height 37
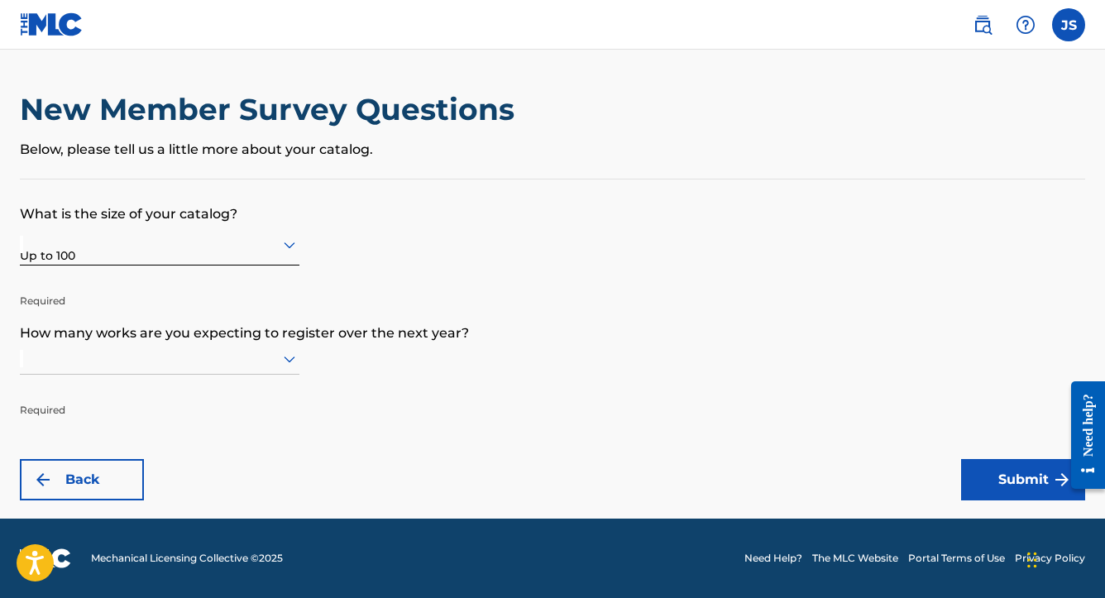
click at [223, 361] on div at bounding box center [160, 358] width 280 height 21
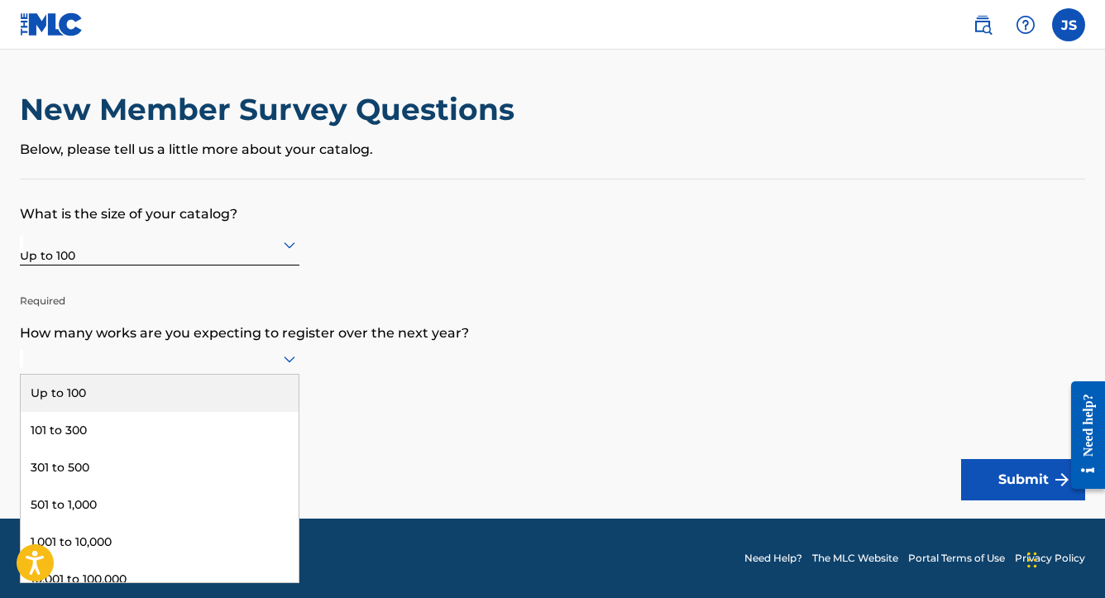
click at [177, 402] on div "Up to 100" at bounding box center [160, 393] width 278 height 37
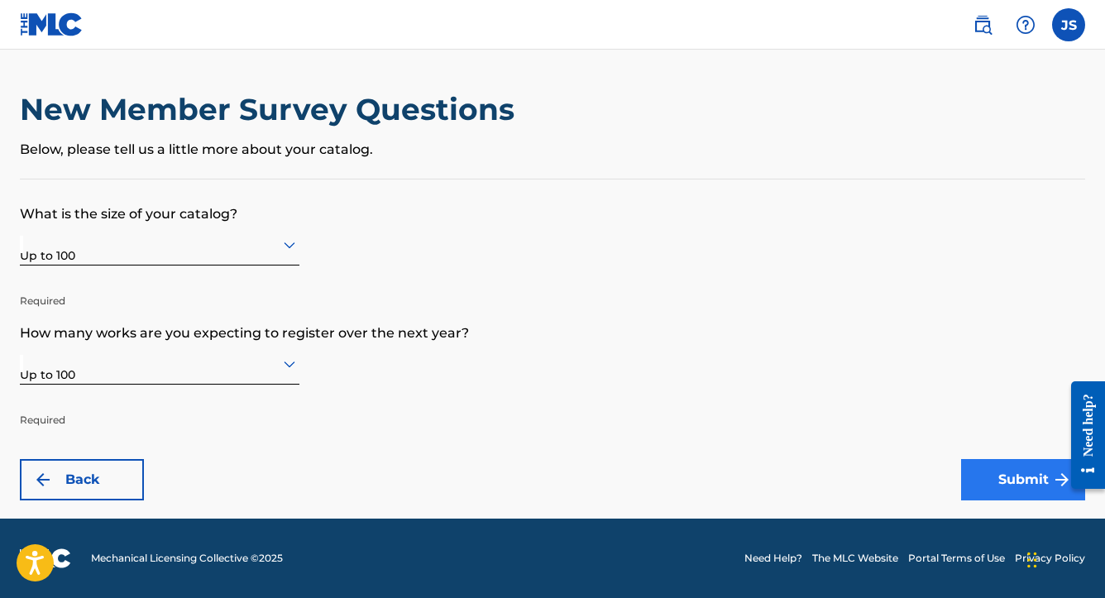
click at [992, 478] on button "Submit" at bounding box center [1023, 479] width 124 height 41
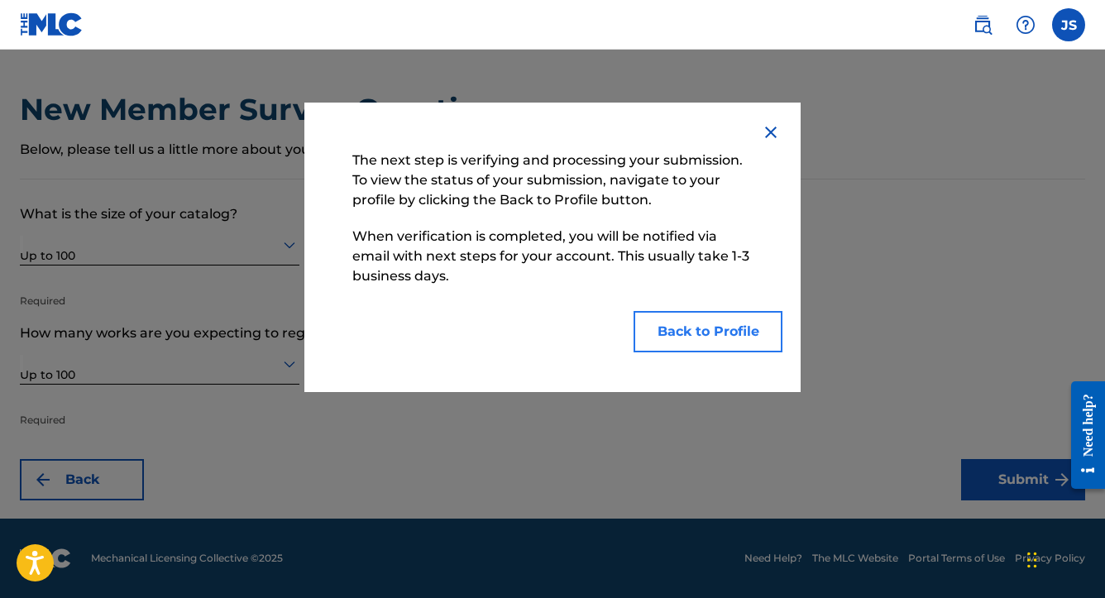
click at [686, 326] on button "Back to Profile" at bounding box center [708, 331] width 149 height 41
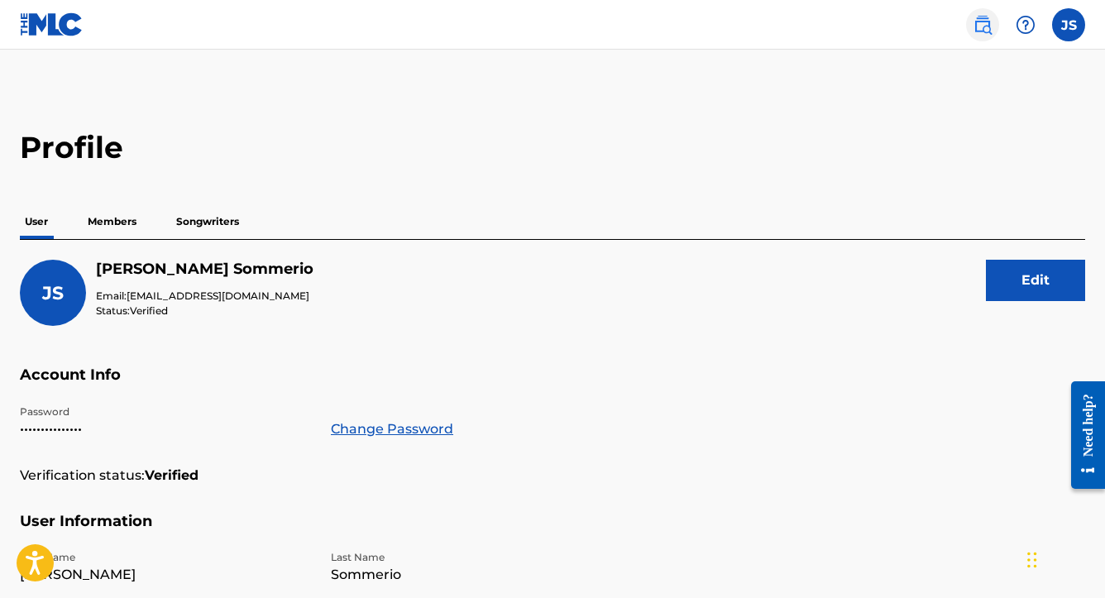
click at [978, 24] on img at bounding box center [983, 25] width 20 height 20
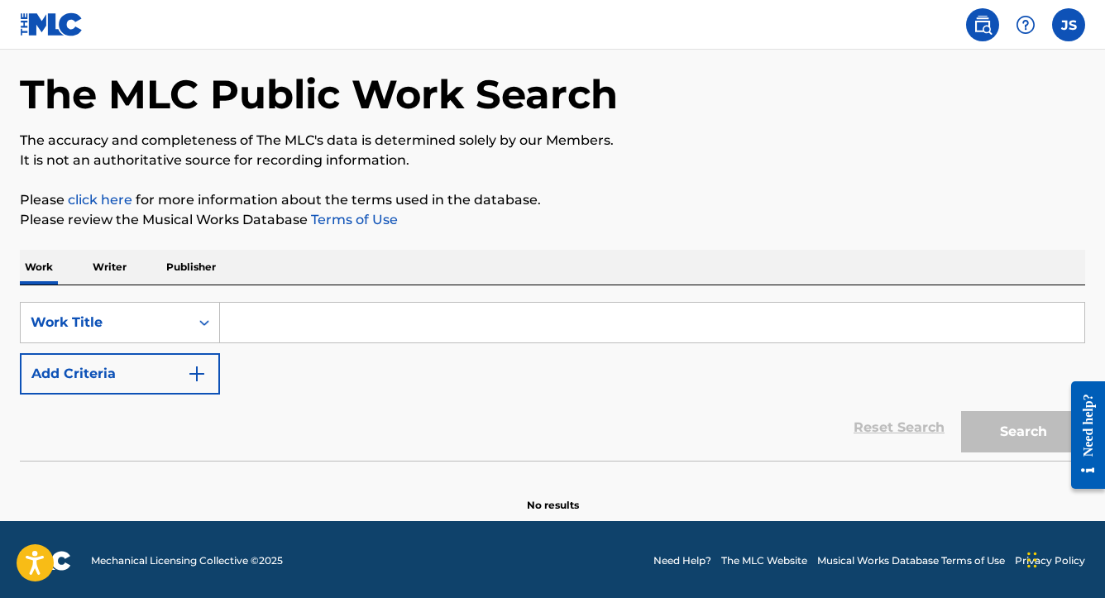
scroll to position [68, 0]
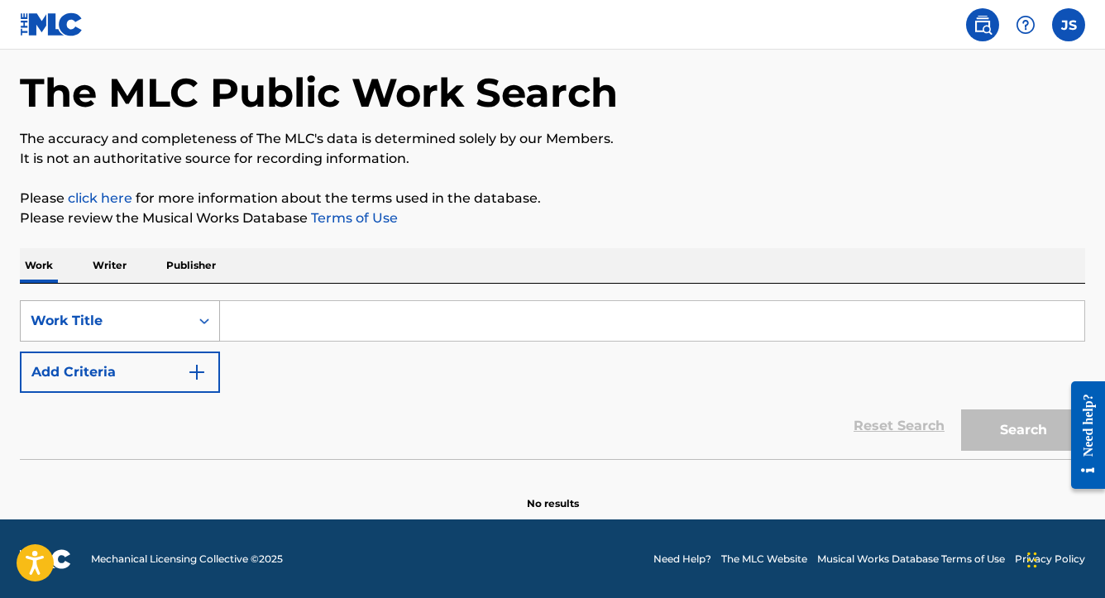
click at [194, 311] on div "Search Form" at bounding box center [204, 321] width 30 height 30
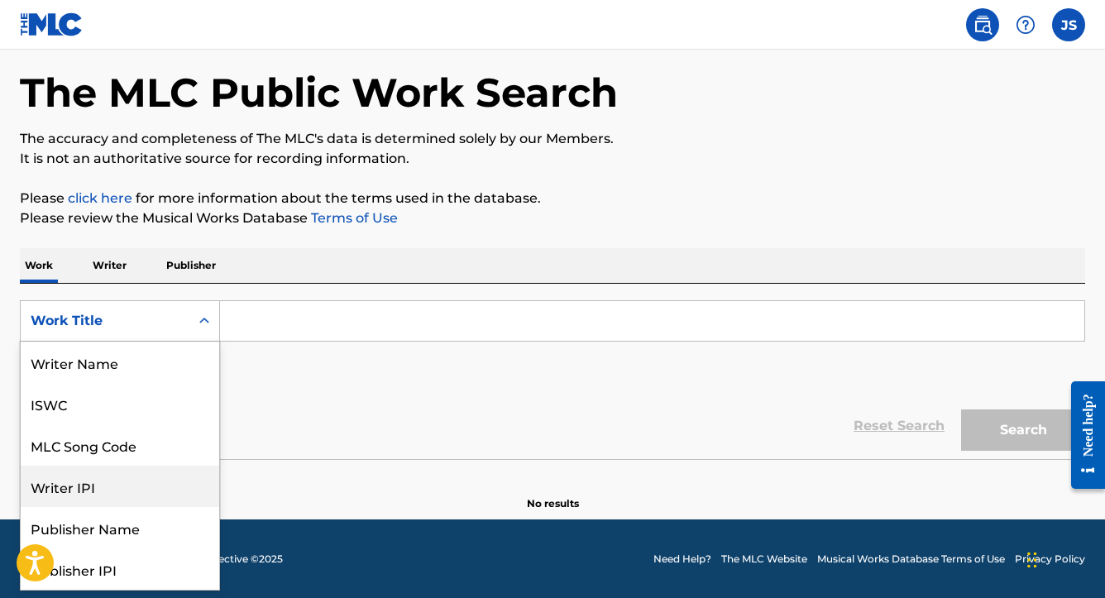
scroll to position [0, 0]
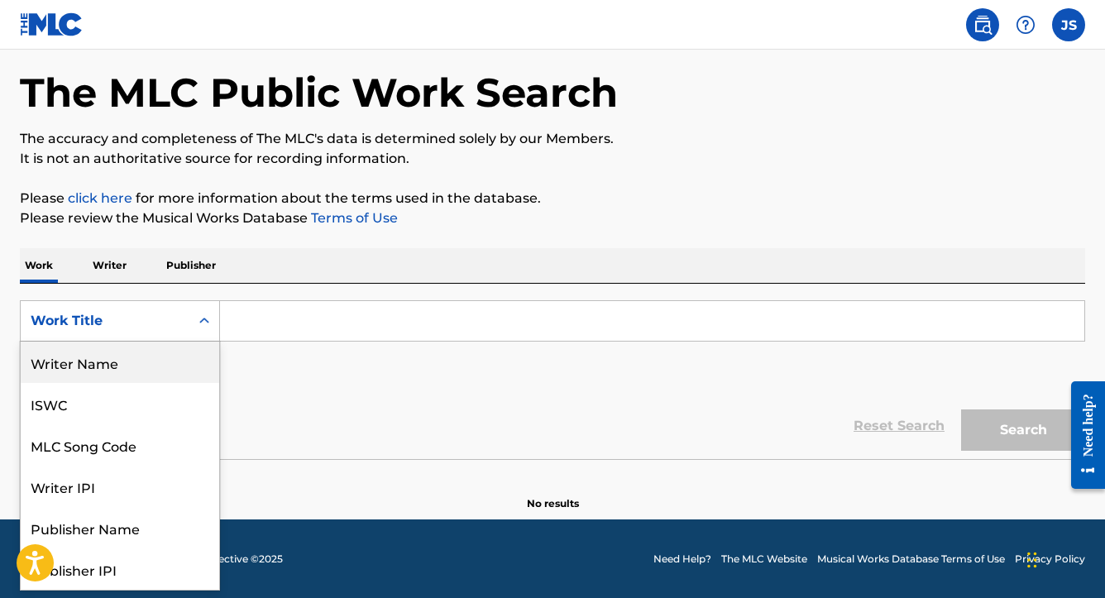
click at [174, 369] on div "Writer Name" at bounding box center [120, 362] width 199 height 41
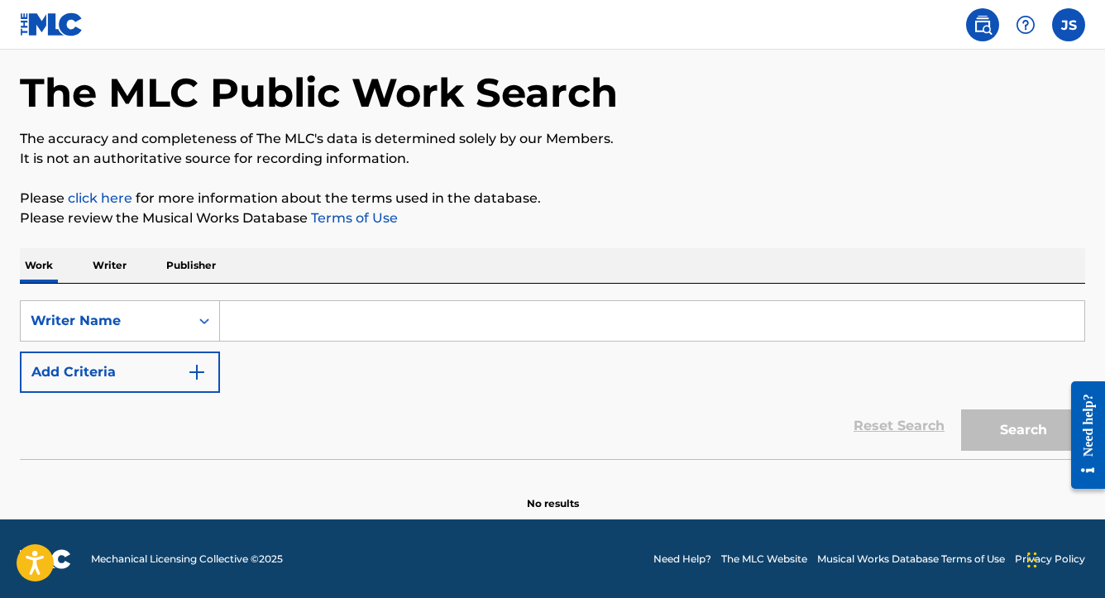
click at [249, 319] on input "Search Form" at bounding box center [652, 321] width 865 height 40
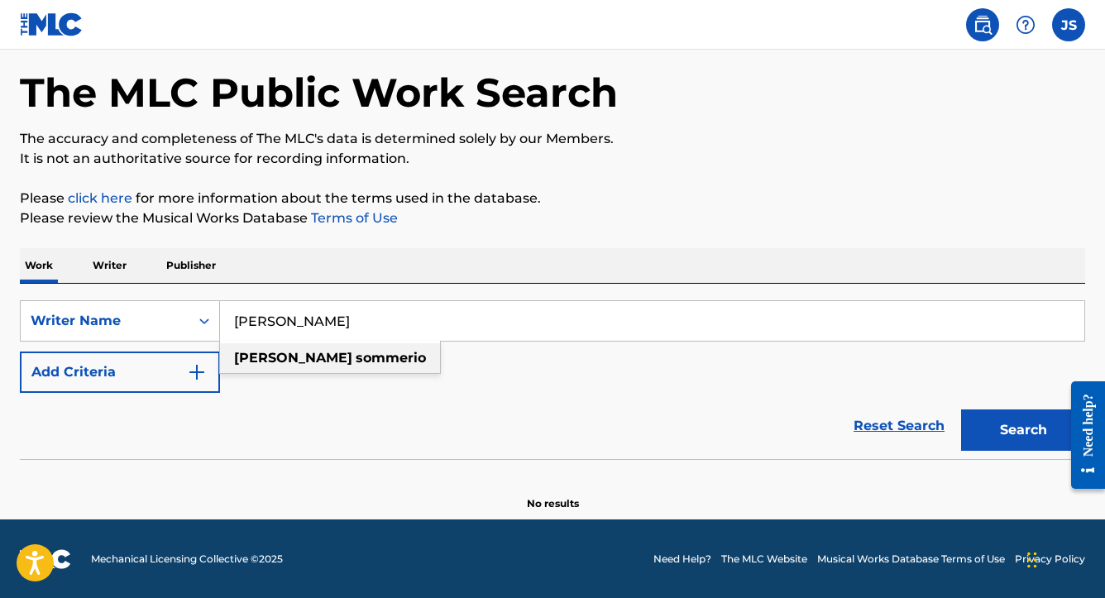
click at [254, 355] on strong "[PERSON_NAME]" at bounding box center [293, 358] width 118 height 16
type input "[PERSON_NAME]"
click at [970, 426] on button "Search" at bounding box center [1023, 430] width 124 height 41
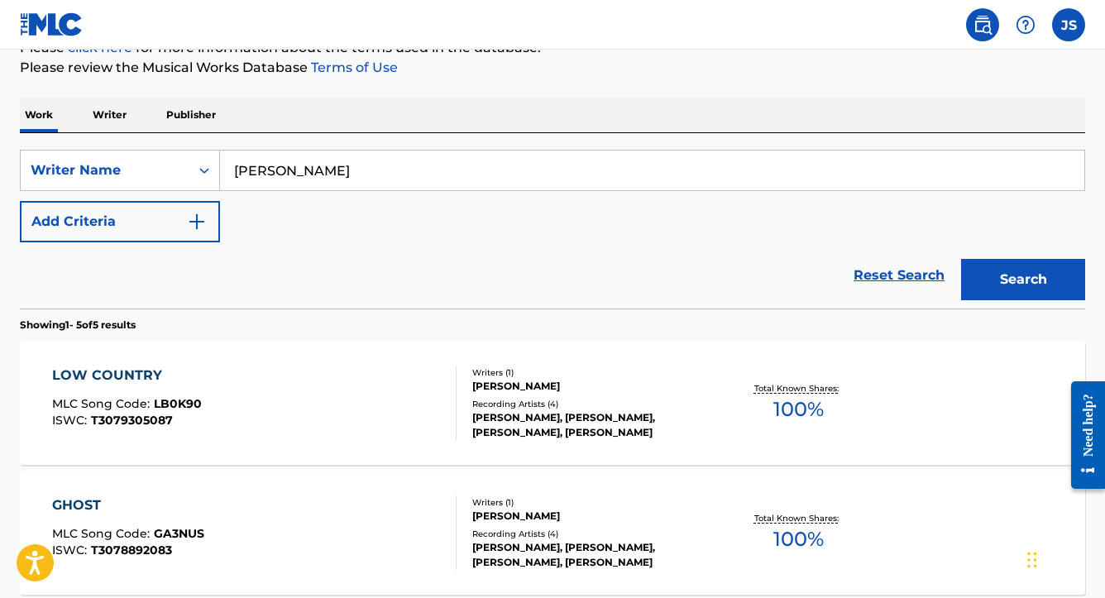
scroll to position [218, 0]
click at [144, 165] on div "Writer Name" at bounding box center [105, 171] width 149 height 20
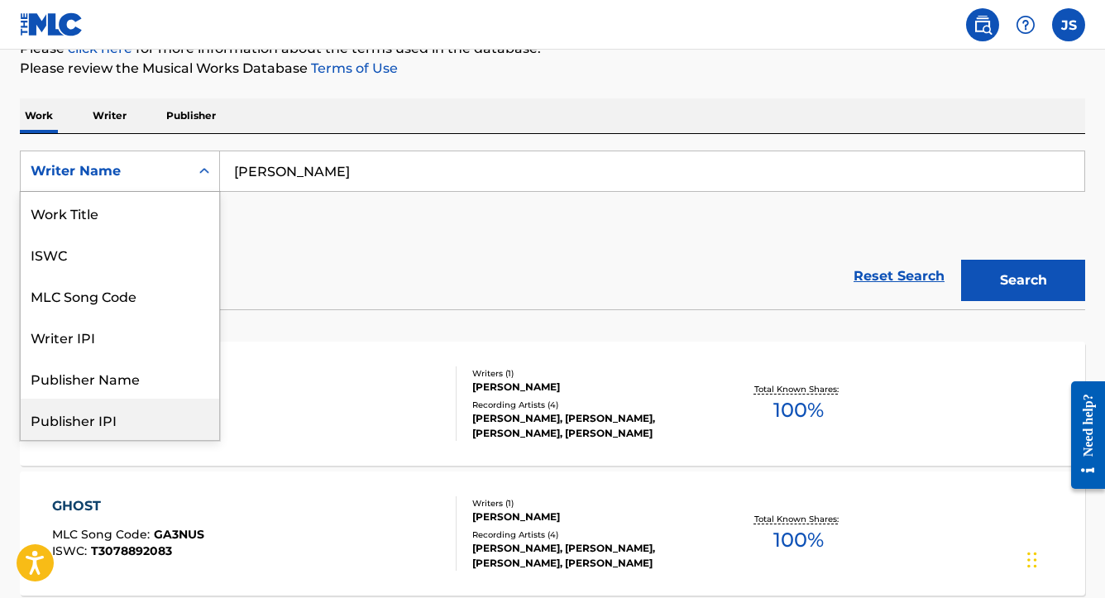
scroll to position [0, 0]
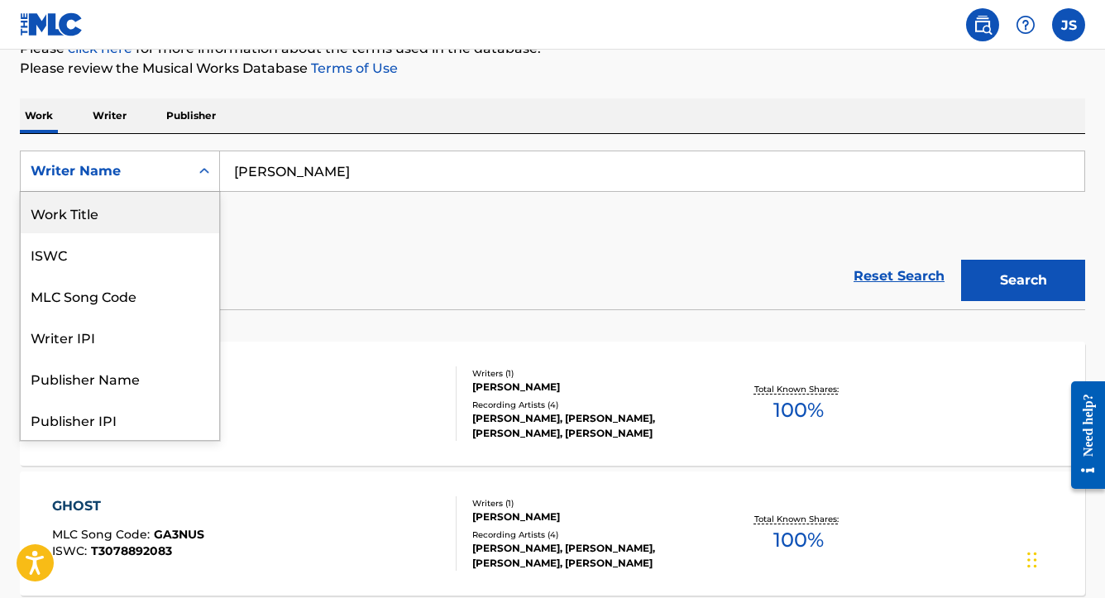
click at [131, 219] on div "Work Title" at bounding box center [120, 212] width 199 height 41
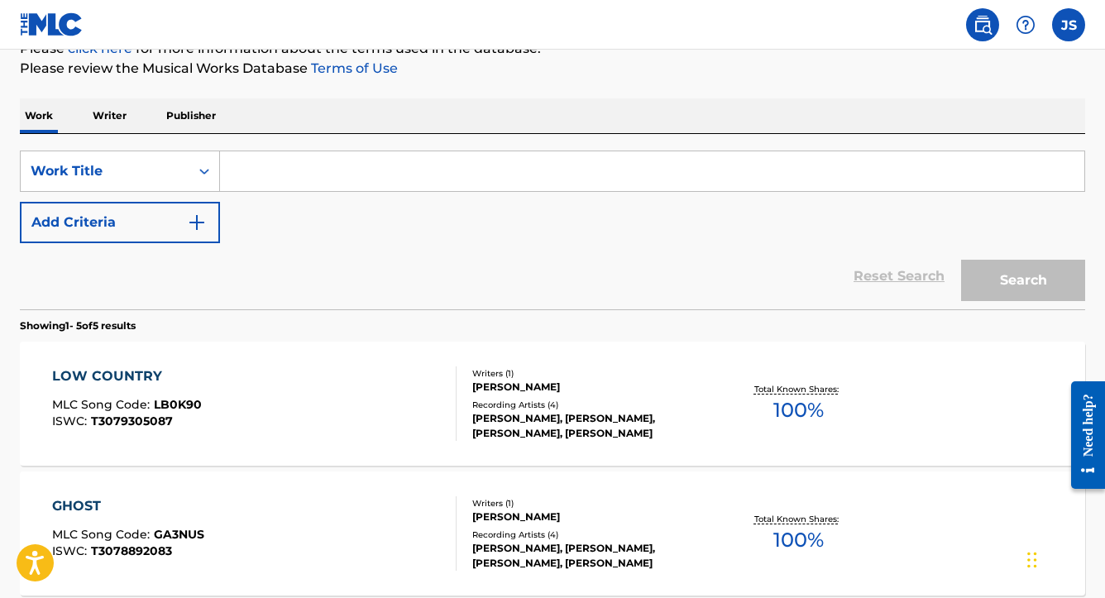
click at [374, 173] on input "Search Form" at bounding box center [652, 171] width 865 height 40
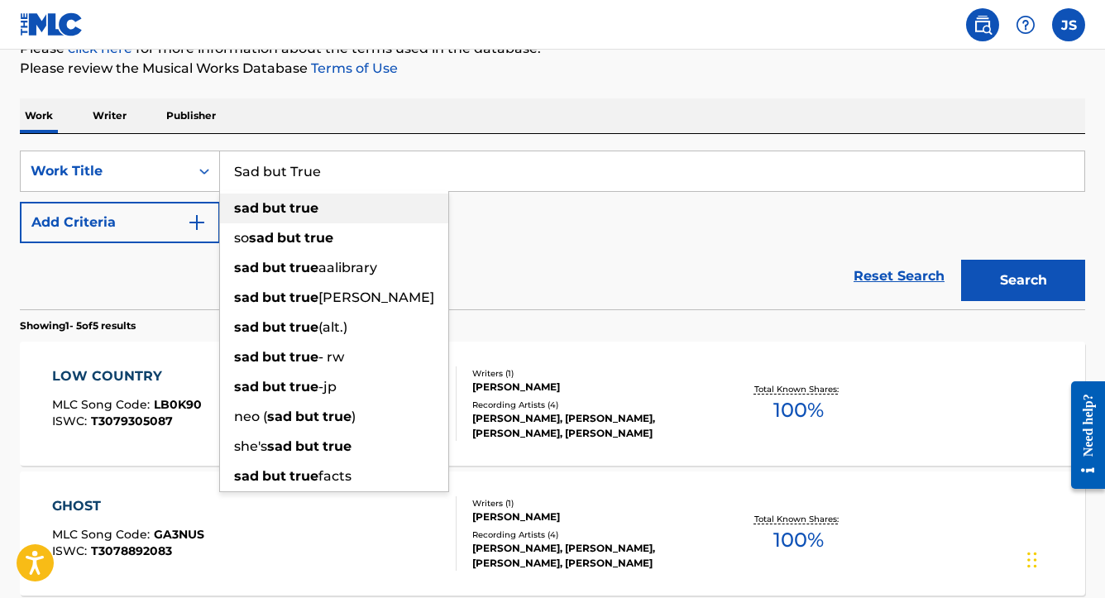
click at [349, 213] on div "sad but true" at bounding box center [334, 209] width 228 height 30
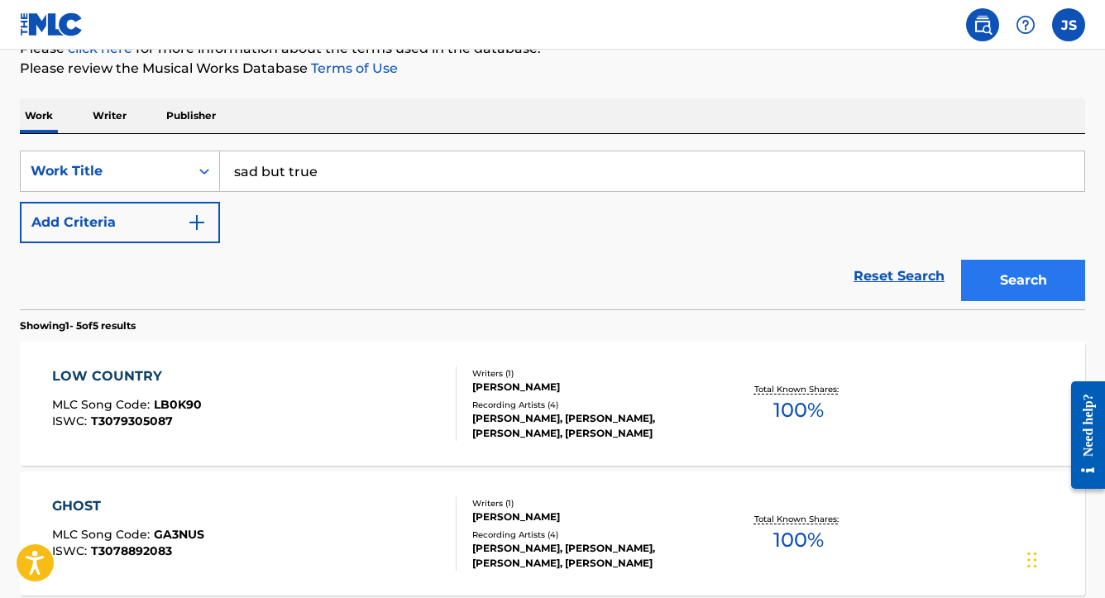
click at [999, 288] on button "Search" at bounding box center [1023, 280] width 124 height 41
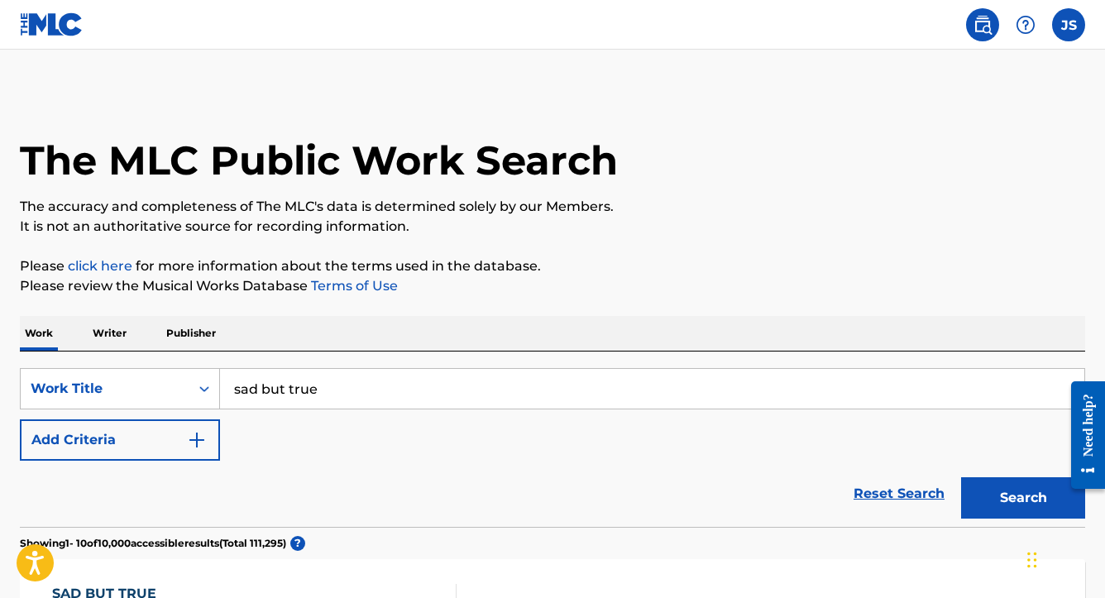
click at [333, 390] on input "sad but true" at bounding box center [652, 389] width 865 height 40
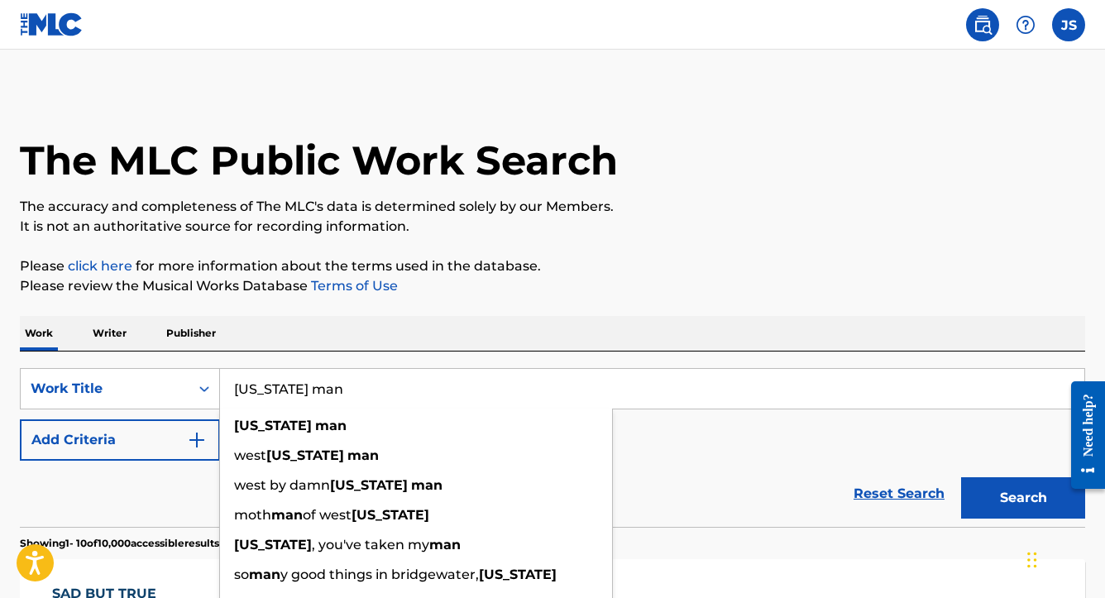
type input "[US_STATE] man"
click at [1023, 498] on button "Search" at bounding box center [1023, 497] width 124 height 41
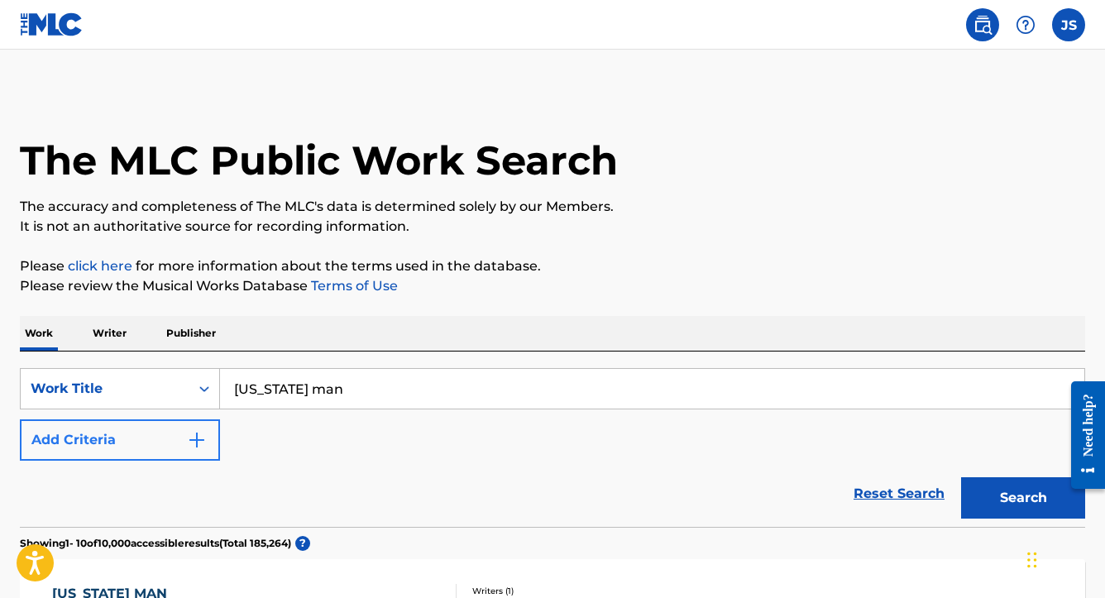
click at [185, 430] on button "Add Criteria" at bounding box center [120, 439] width 200 height 41
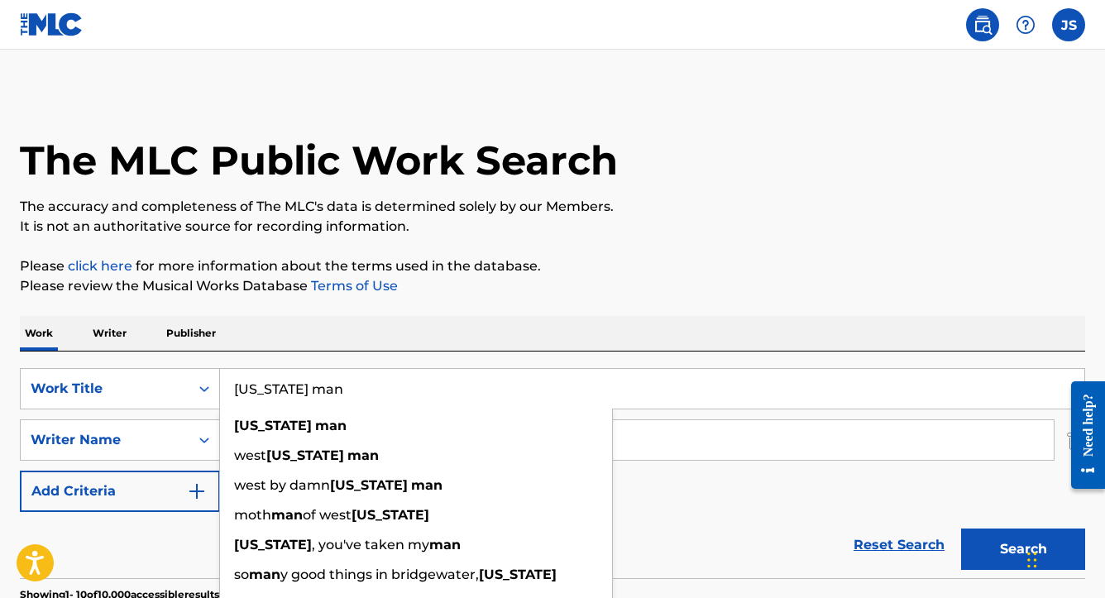
click at [344, 405] on input "[US_STATE] man" at bounding box center [652, 389] width 865 height 40
click at [161, 388] on div "Work Title" at bounding box center [120, 388] width 200 height 41
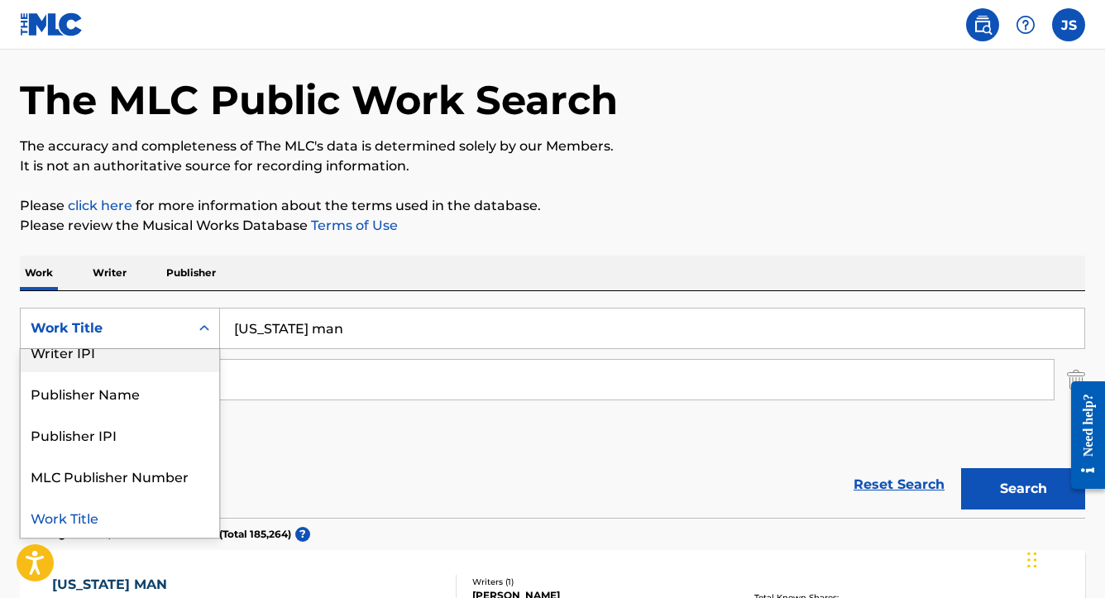
scroll to position [101, 0]
click at [133, 516] on div "Work Title" at bounding box center [120, 516] width 199 height 41
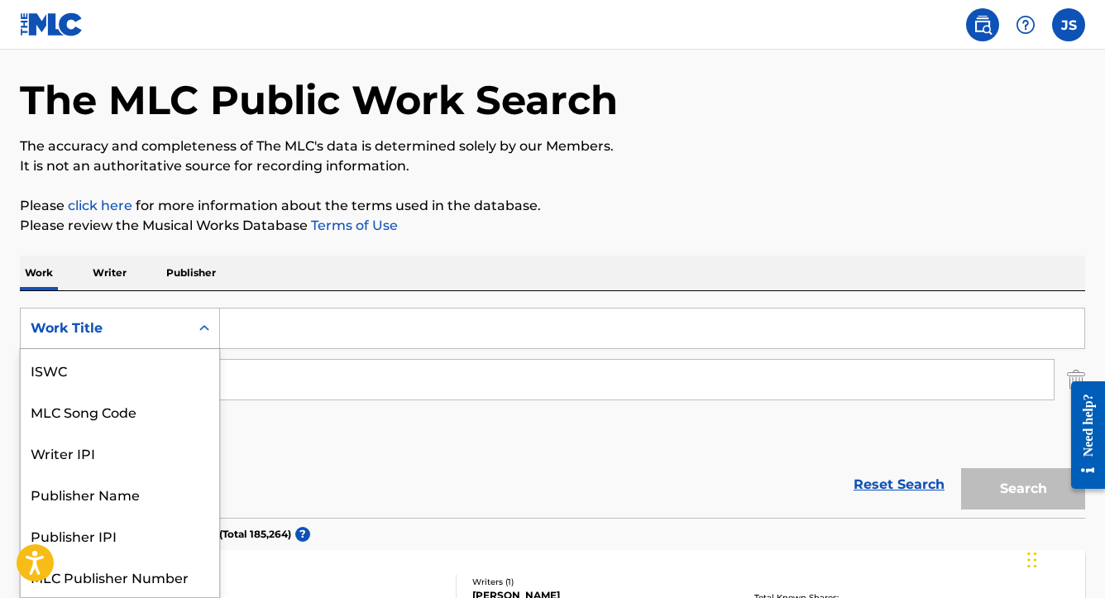
click at [132, 325] on div "Work Title" at bounding box center [105, 329] width 149 height 20
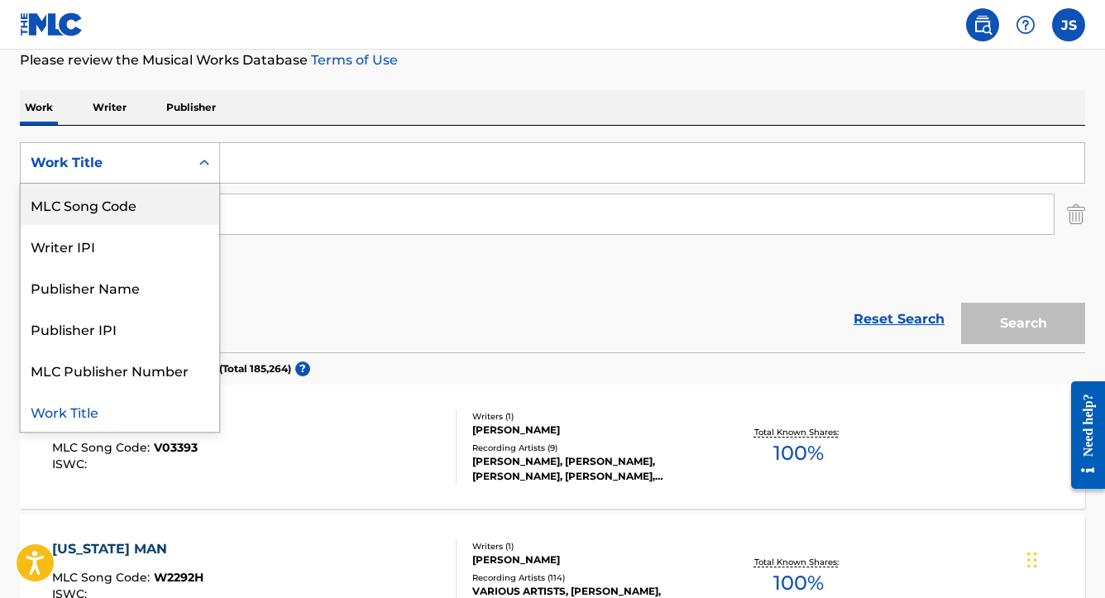
scroll to position [41, 0]
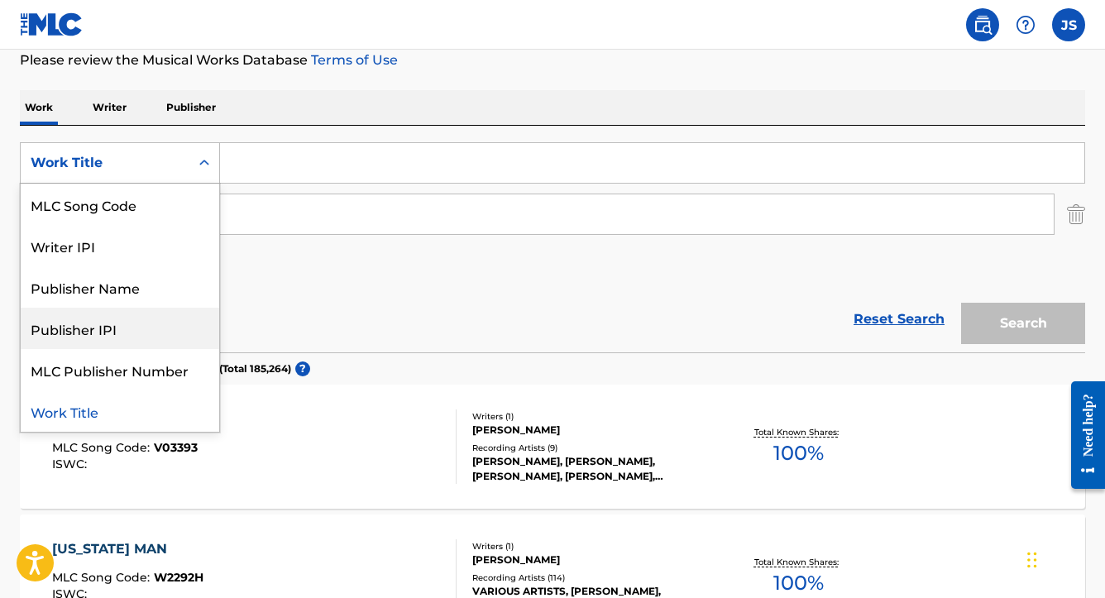
click at [301, 253] on div "SearchWithCriteriab57cd796-0e40-4c79-abeb-64ab7712a141 Publisher IPI, 5 of 7. 7…" at bounding box center [553, 214] width 1066 height 144
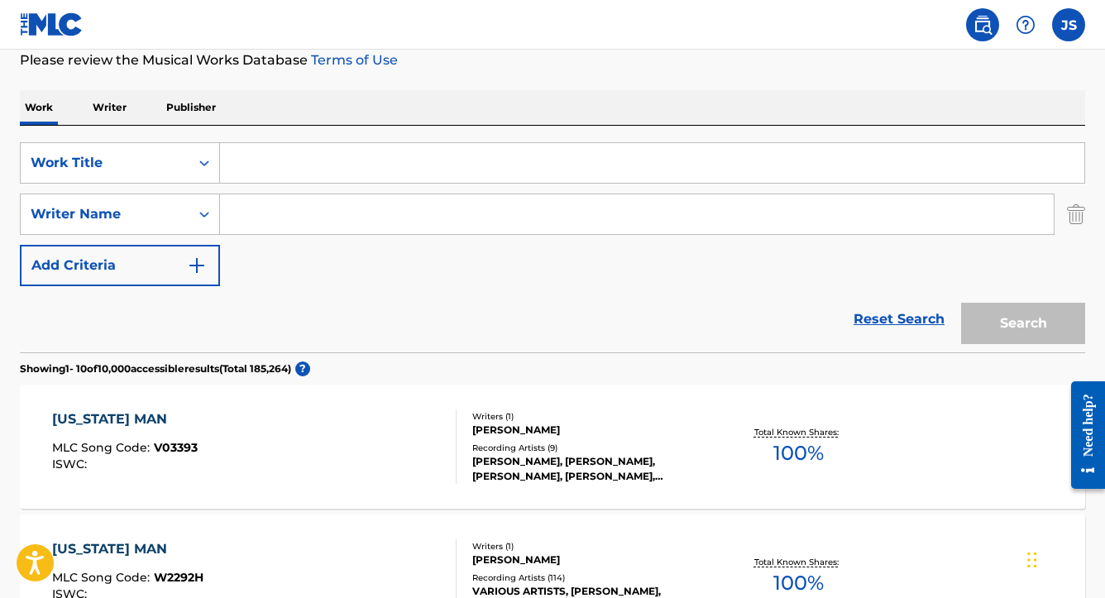
click at [290, 204] on input "Search Form" at bounding box center [637, 214] width 834 height 40
type input "Sommerio"
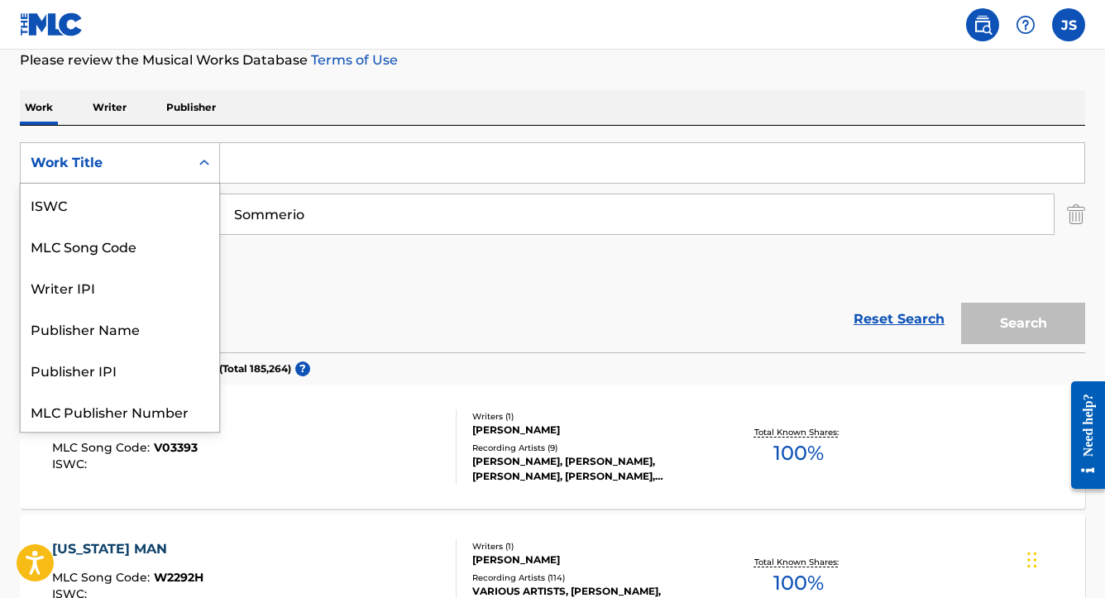
click at [194, 159] on div "Search Form" at bounding box center [204, 163] width 30 height 30
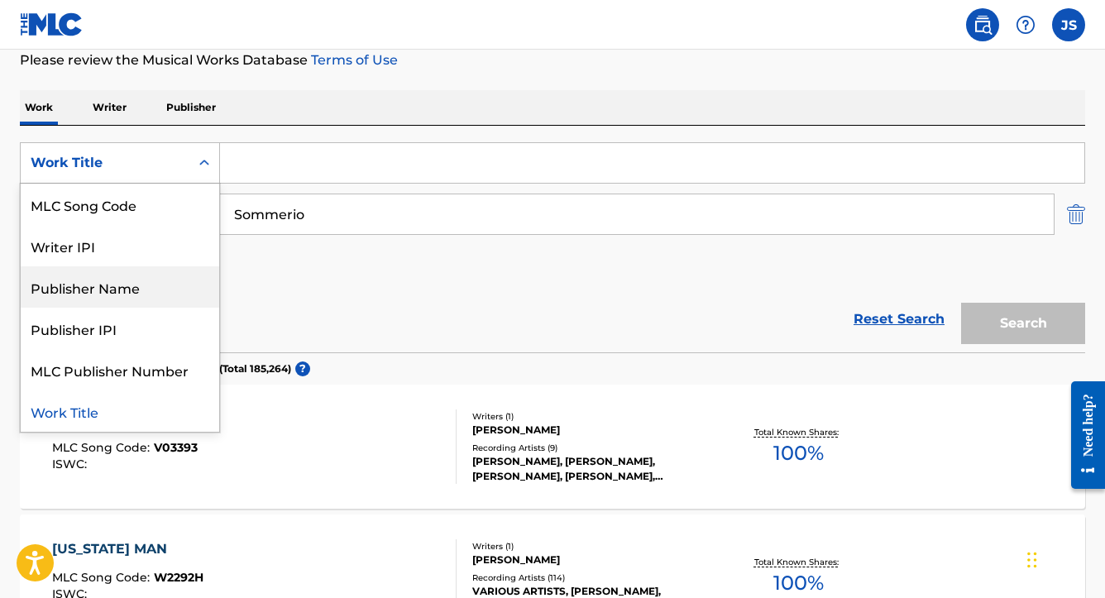
click at [1072, 199] on img "Search Form" at bounding box center [1076, 214] width 18 height 41
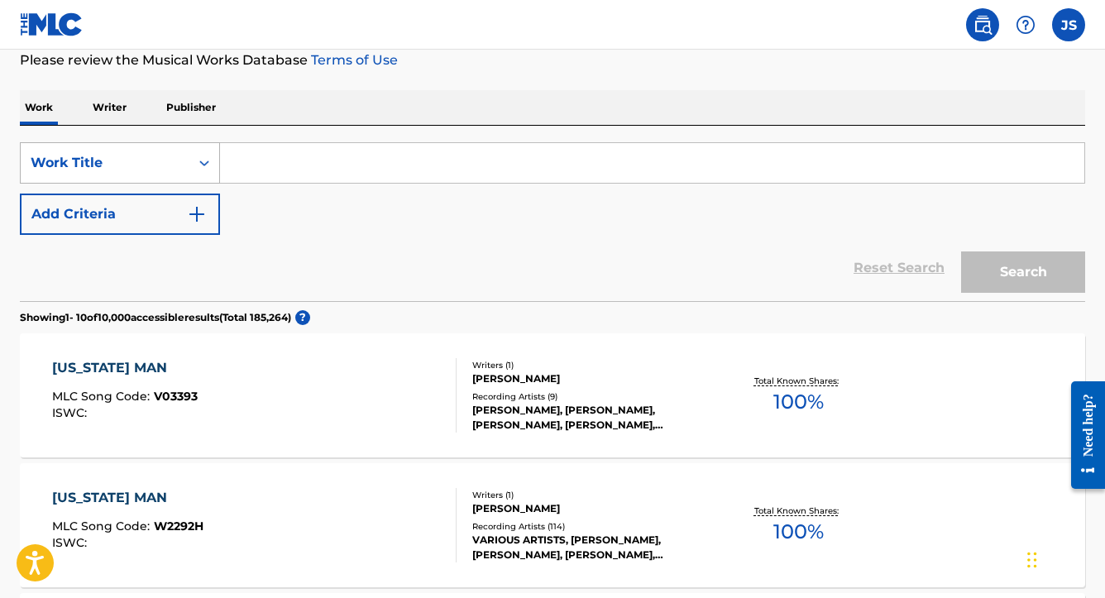
click at [178, 178] on div "Work Title" at bounding box center [105, 162] width 169 height 31
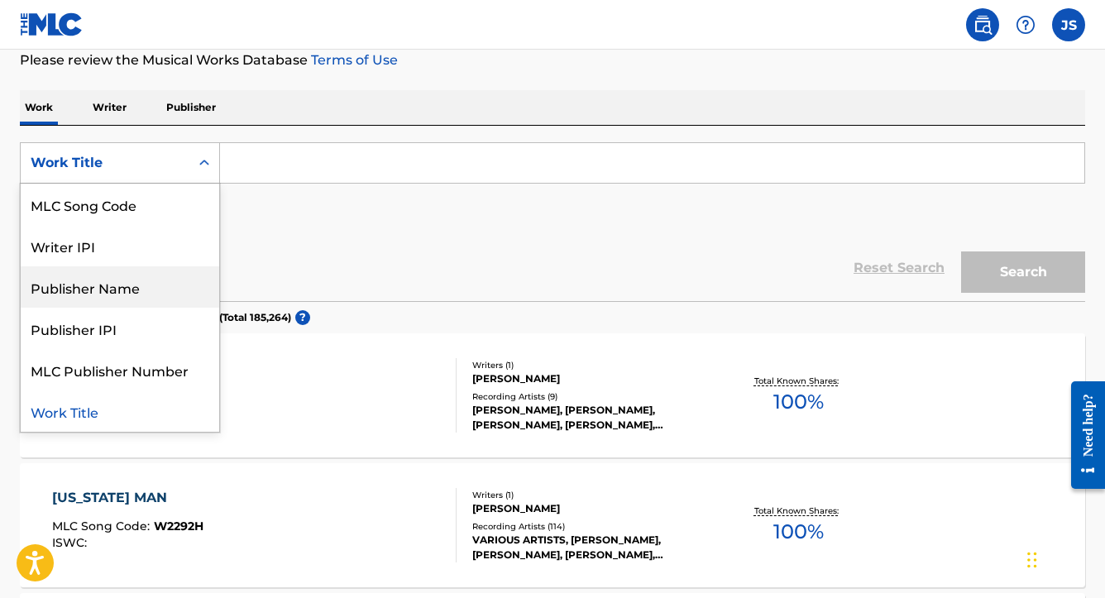
scroll to position [0, 0]
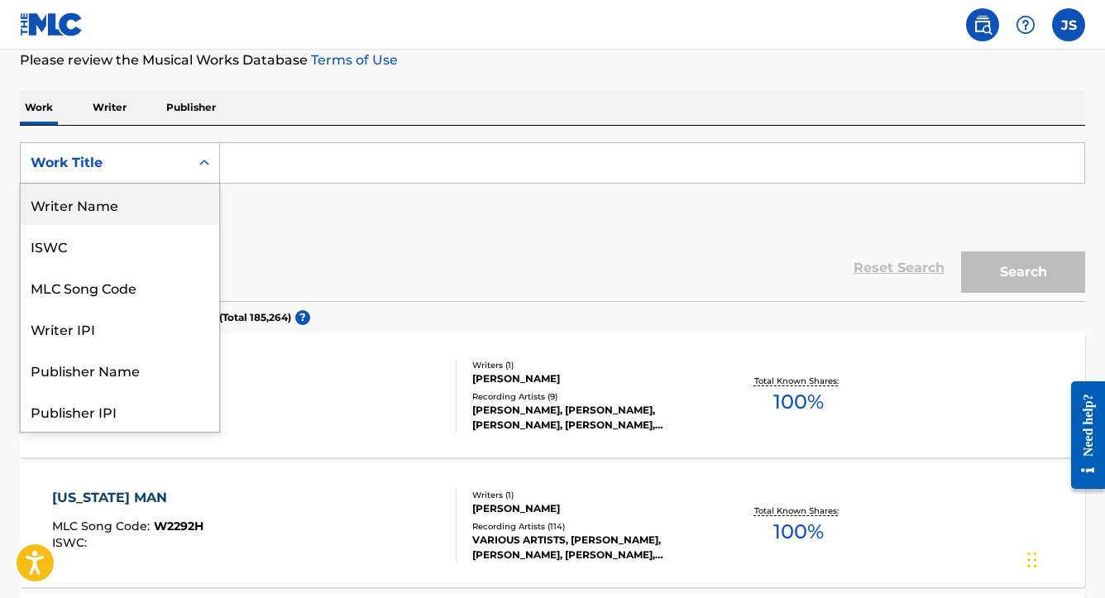
click at [137, 222] on div "Writer Name" at bounding box center [120, 204] width 199 height 41
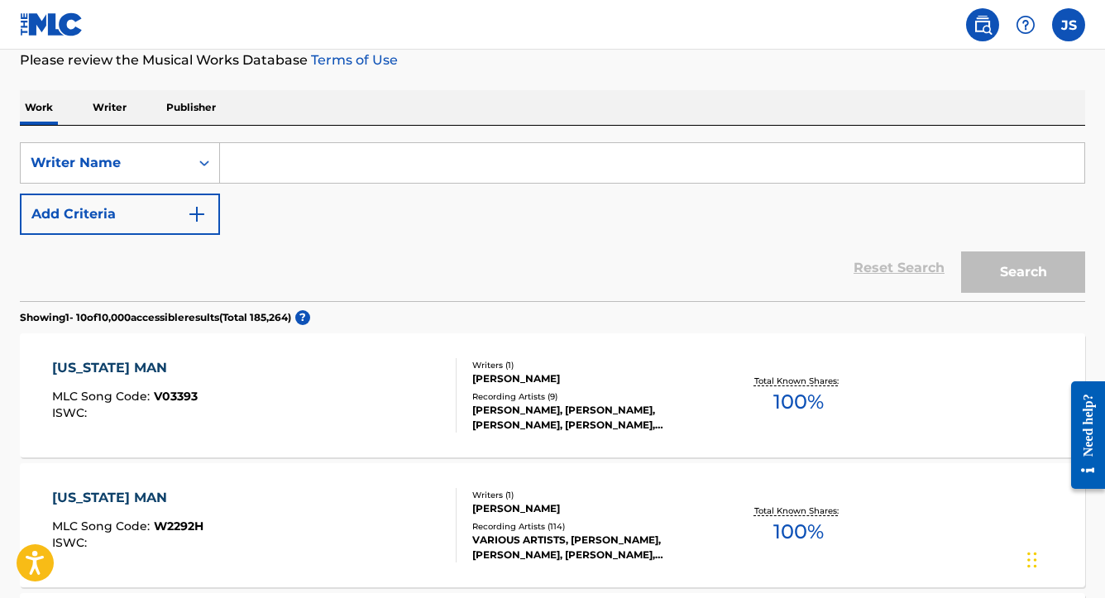
click at [287, 154] on input "Search Form" at bounding box center [652, 163] width 865 height 40
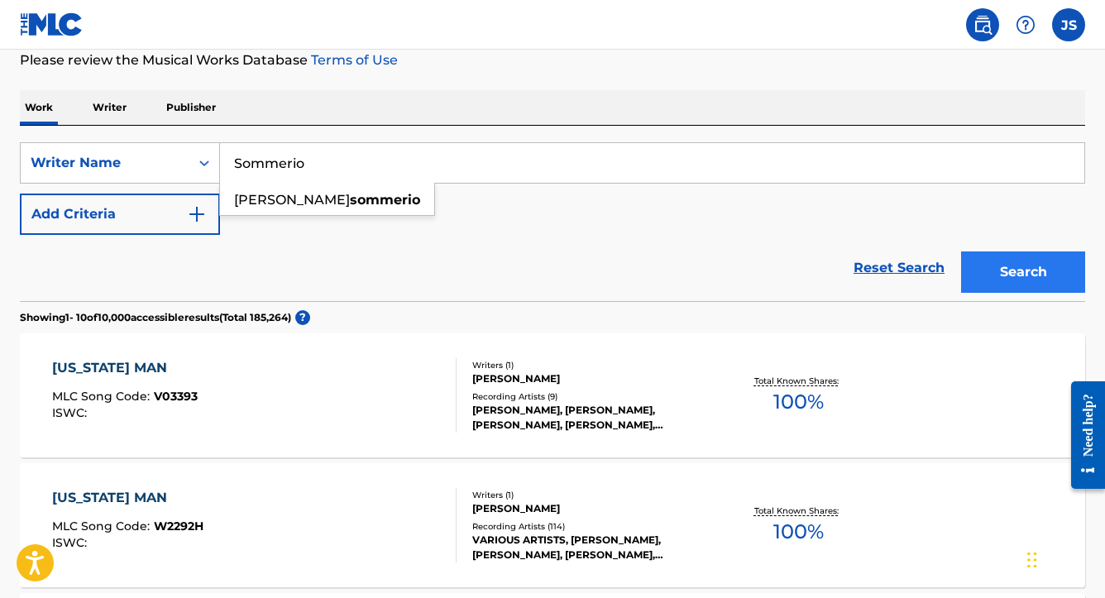
type input "Sommerio"
click at [973, 271] on button "Search" at bounding box center [1023, 272] width 124 height 41
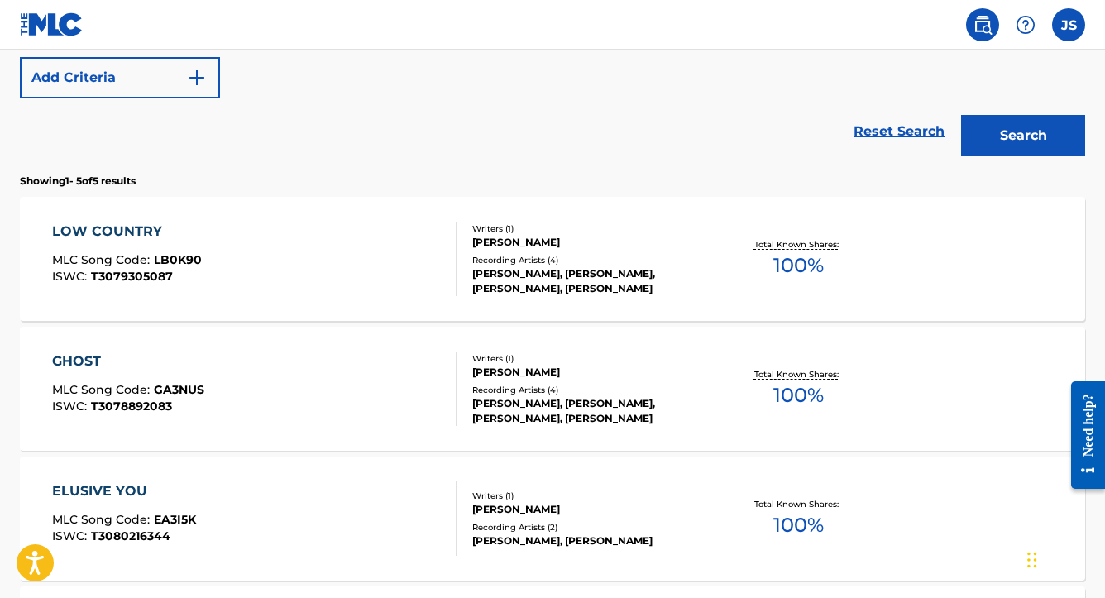
scroll to position [362, 0]
click at [662, 243] on div "[PERSON_NAME]" at bounding box center [590, 243] width 237 height 15
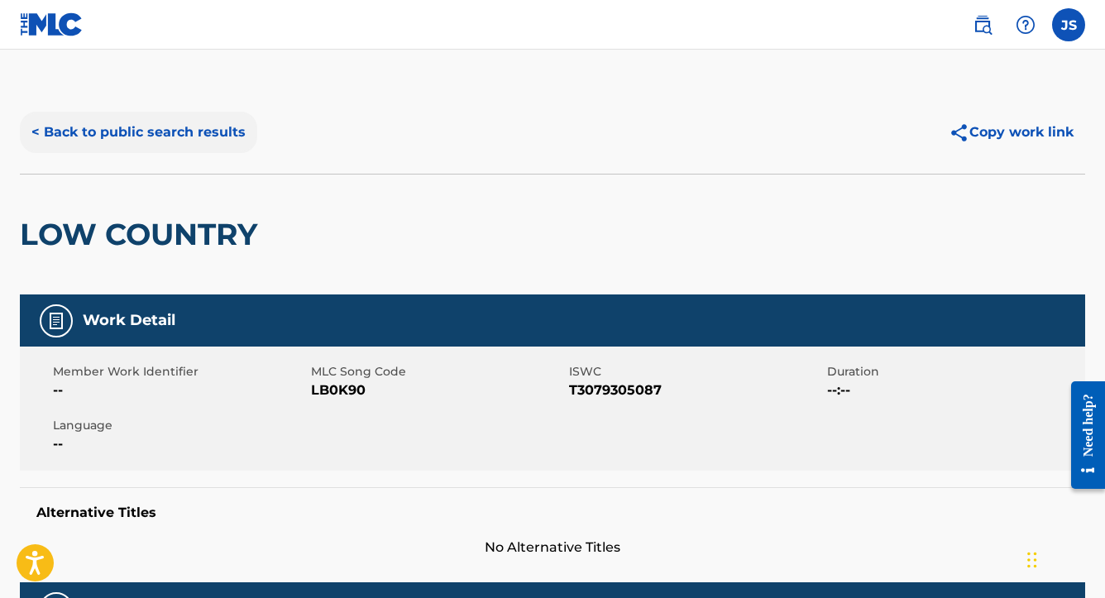
click at [190, 131] on button "< Back to public search results" at bounding box center [138, 132] width 237 height 41
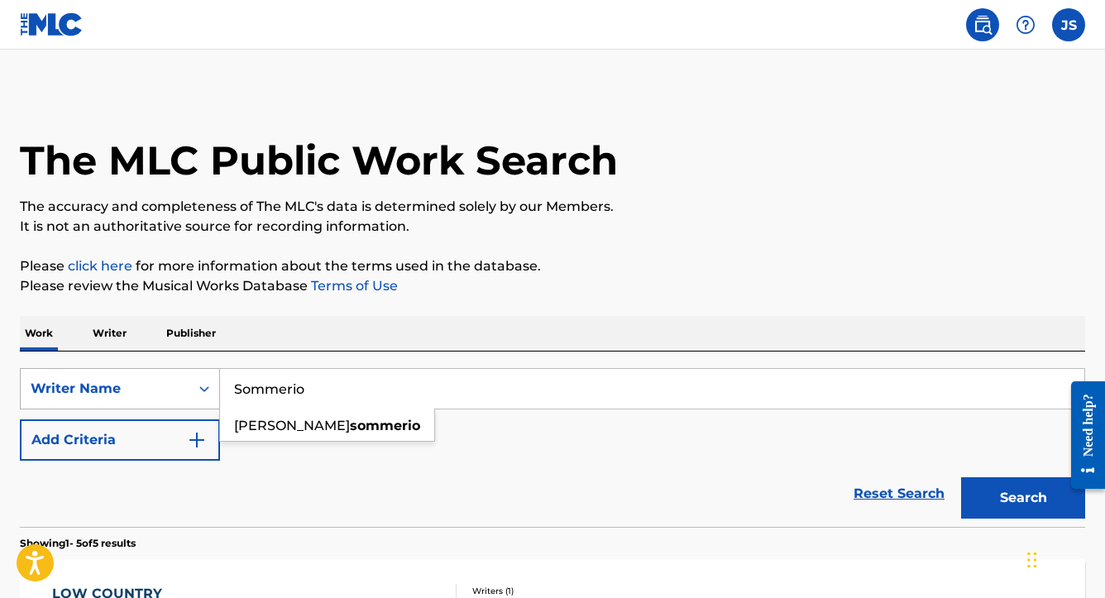
drag, startPoint x: 328, startPoint y: 390, endPoint x: 177, endPoint y: 393, distance: 151.4
click at [177, 393] on div "SearchWithCriteria17109419-563d-4adc-80af-3bb29a29d413 Writer Name [PERSON_NAME]" at bounding box center [553, 388] width 1066 height 41
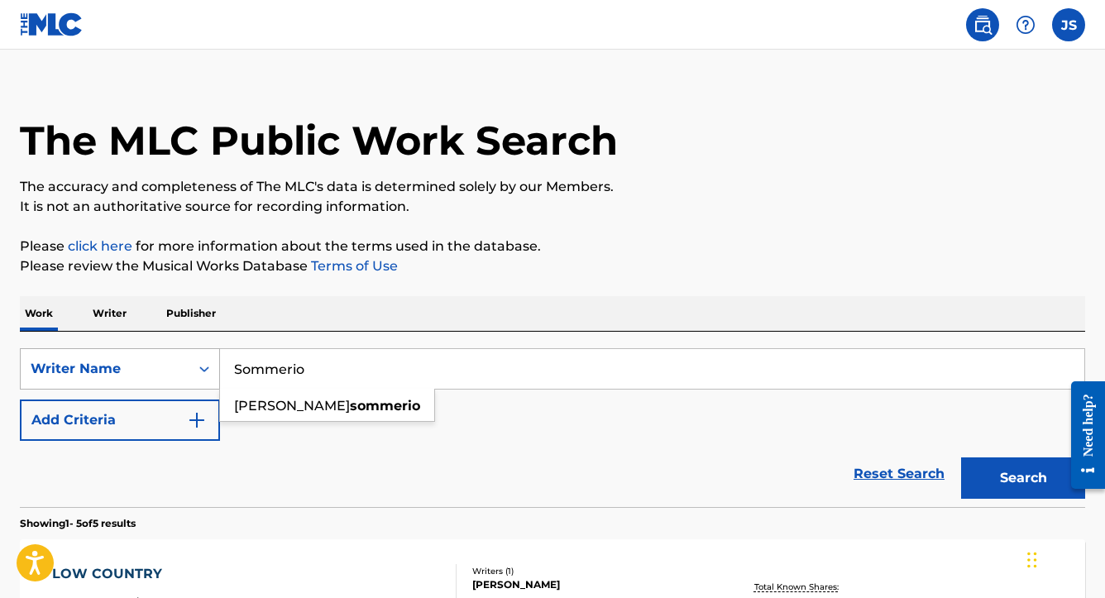
click at [128, 374] on div "Writer Name" at bounding box center [120, 368] width 200 height 41
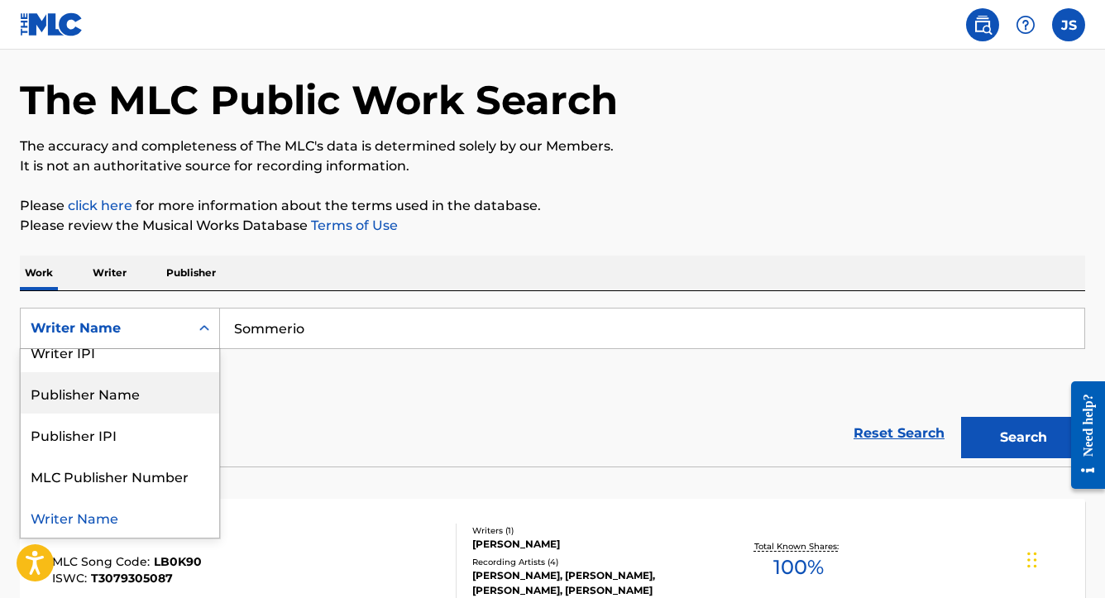
click at [165, 398] on div "Publisher Name" at bounding box center [120, 392] width 199 height 41
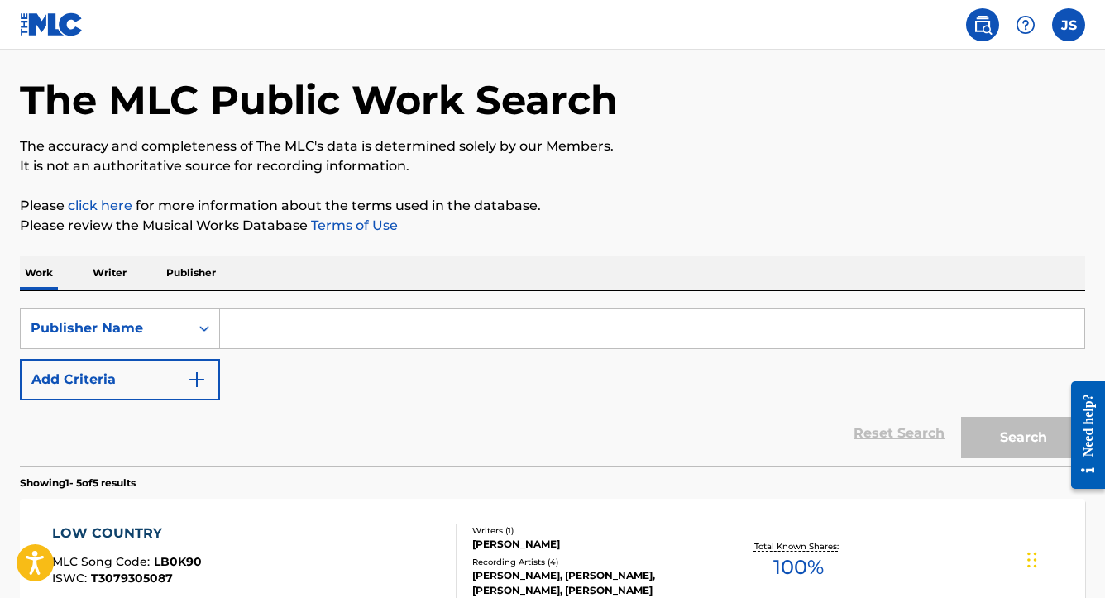
click at [304, 332] on input "Search Form" at bounding box center [652, 329] width 865 height 40
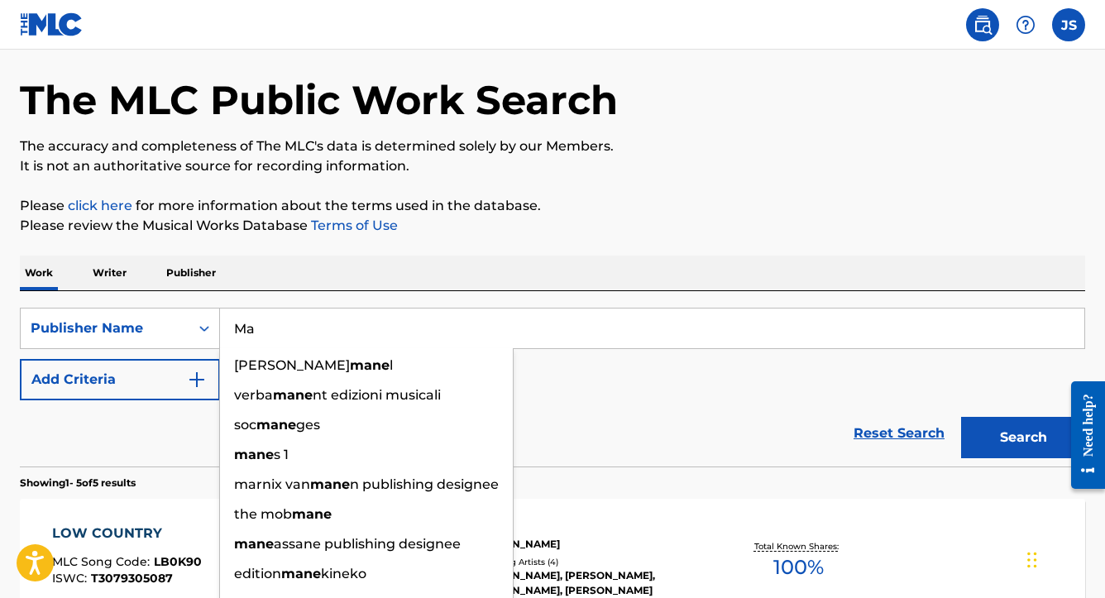
type input "M"
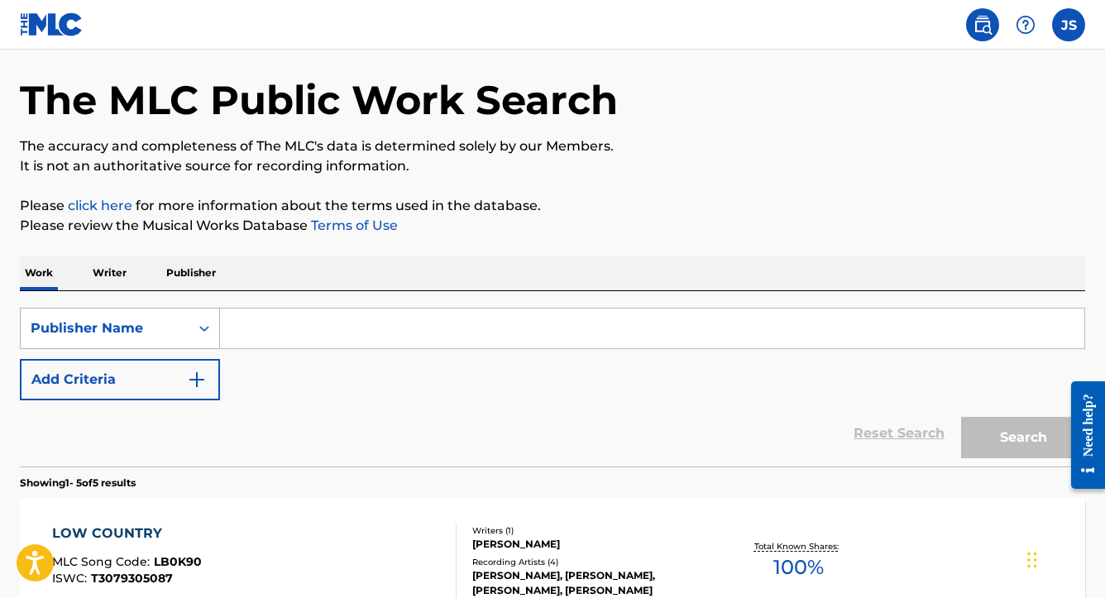
click at [167, 328] on div "Publisher Name" at bounding box center [105, 329] width 149 height 20
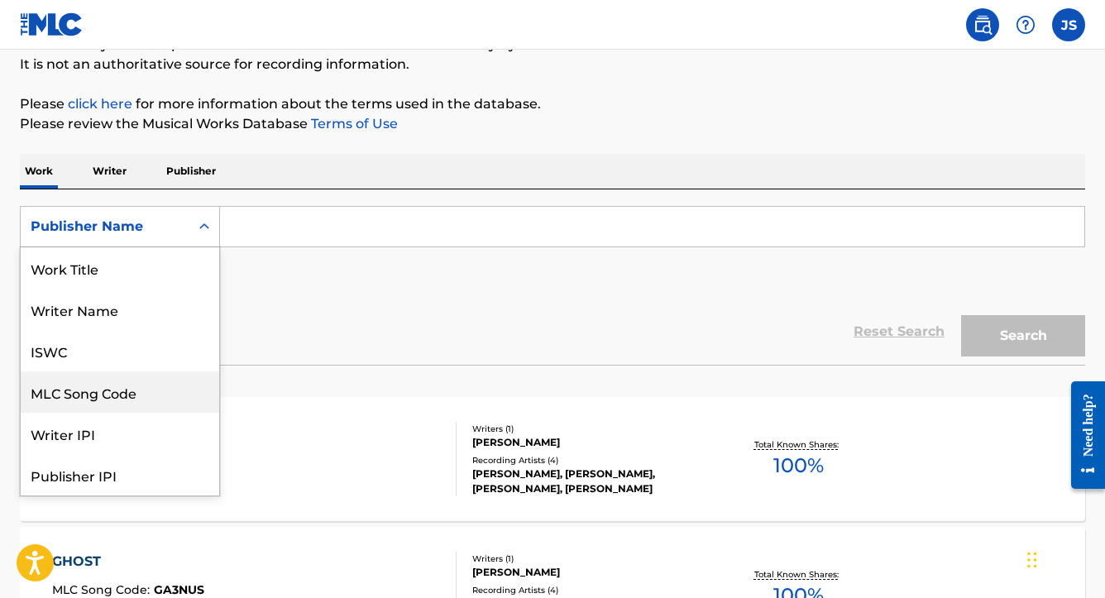
click at [148, 395] on div "MLC Song Code" at bounding box center [120, 391] width 199 height 41
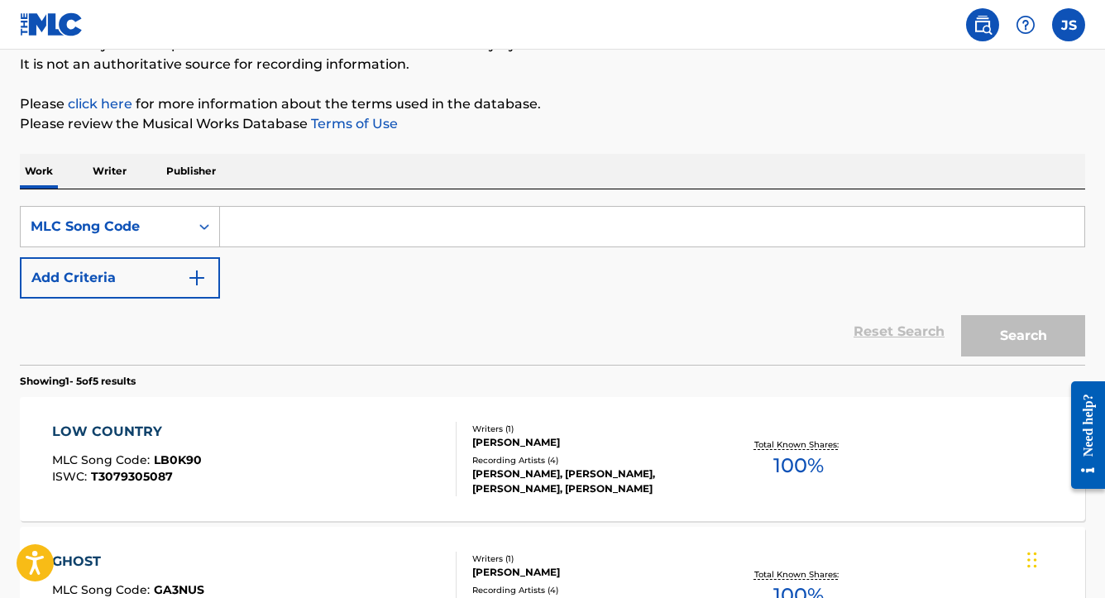
click at [292, 217] on input "Search Form" at bounding box center [652, 227] width 865 height 40
click at [118, 176] on p "Writer" at bounding box center [110, 171] width 44 height 35
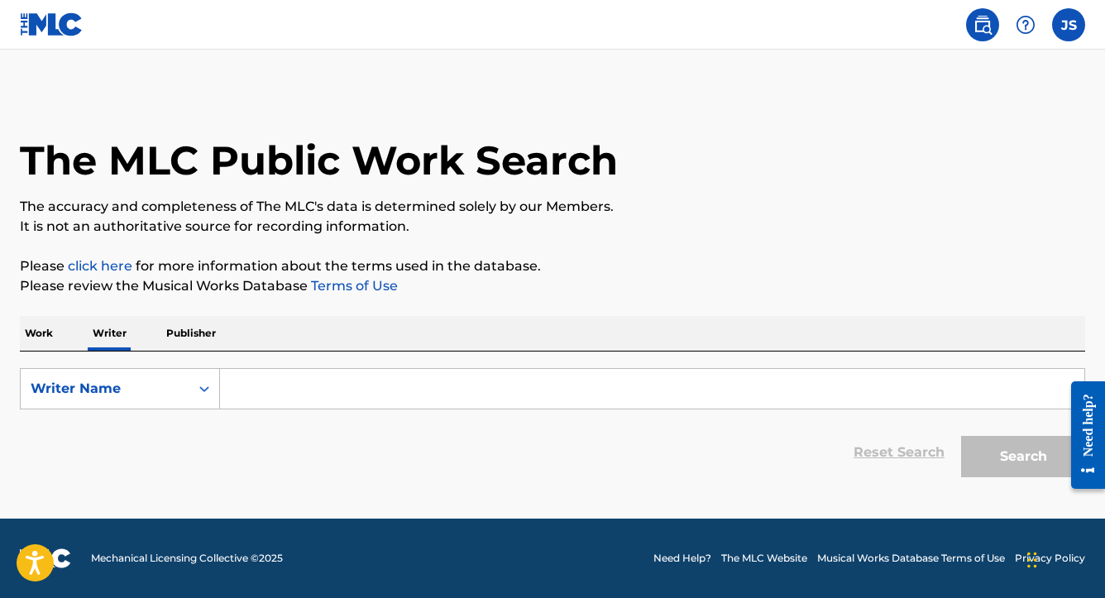
click at [183, 324] on p "Publisher" at bounding box center [191, 333] width 60 height 35
click at [127, 329] on p "Writer" at bounding box center [110, 333] width 44 height 35
click at [256, 381] on input "Search Form" at bounding box center [652, 389] width 865 height 40
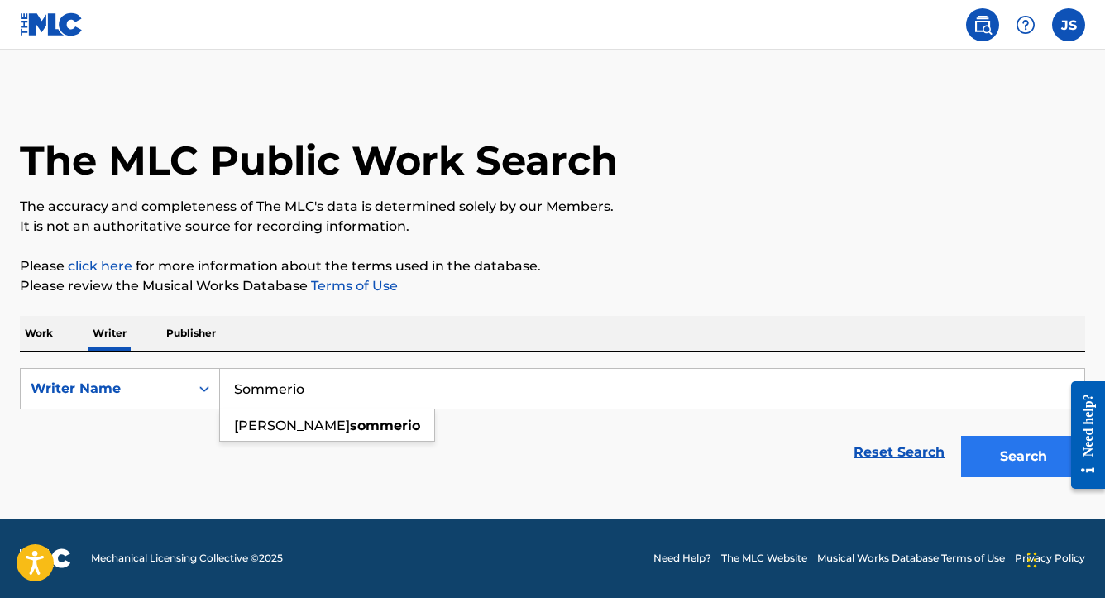
type input "Sommerio"
click at [1021, 467] on button "Search" at bounding box center [1023, 456] width 124 height 41
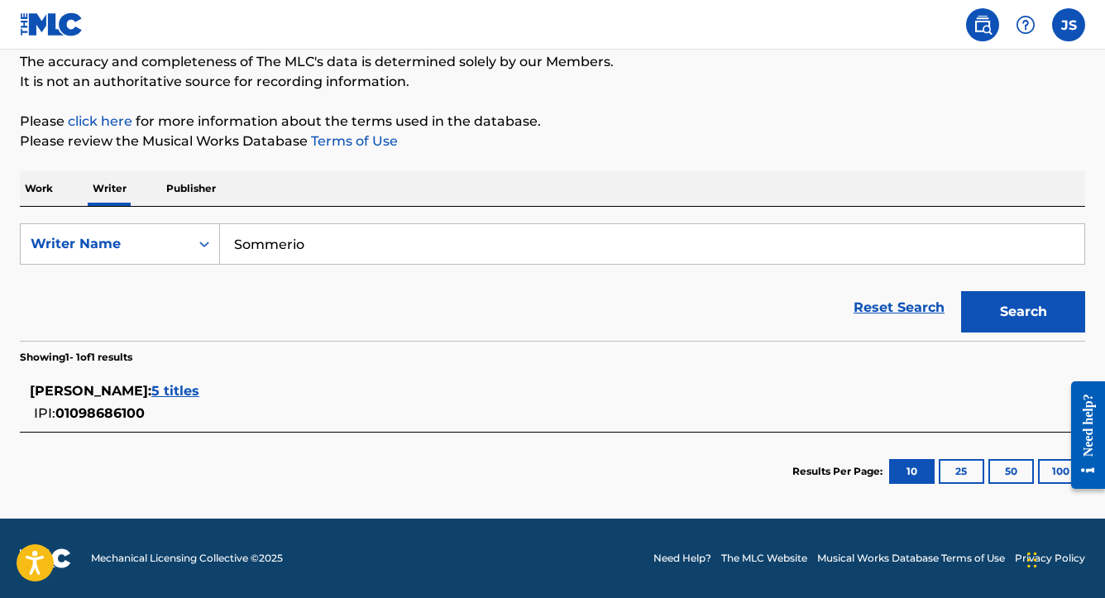
click at [151, 410] on div "[PERSON_NAME] : 5 titles IPI: 01098686100" at bounding box center [531, 402] width 1003 height 42
